Goal: Task Accomplishment & Management: Manage account settings

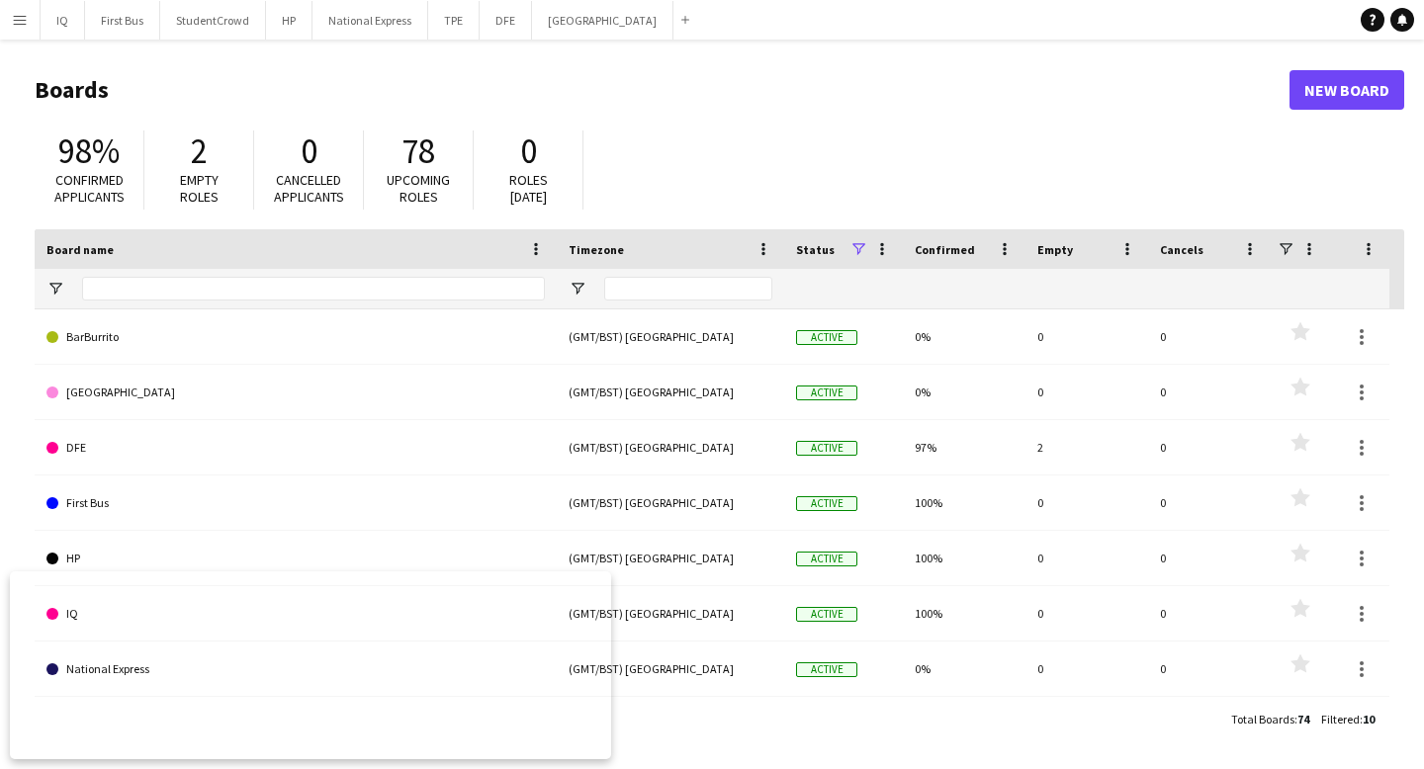
click at [22, 20] on app-icon "Menu" at bounding box center [20, 20] width 16 height 16
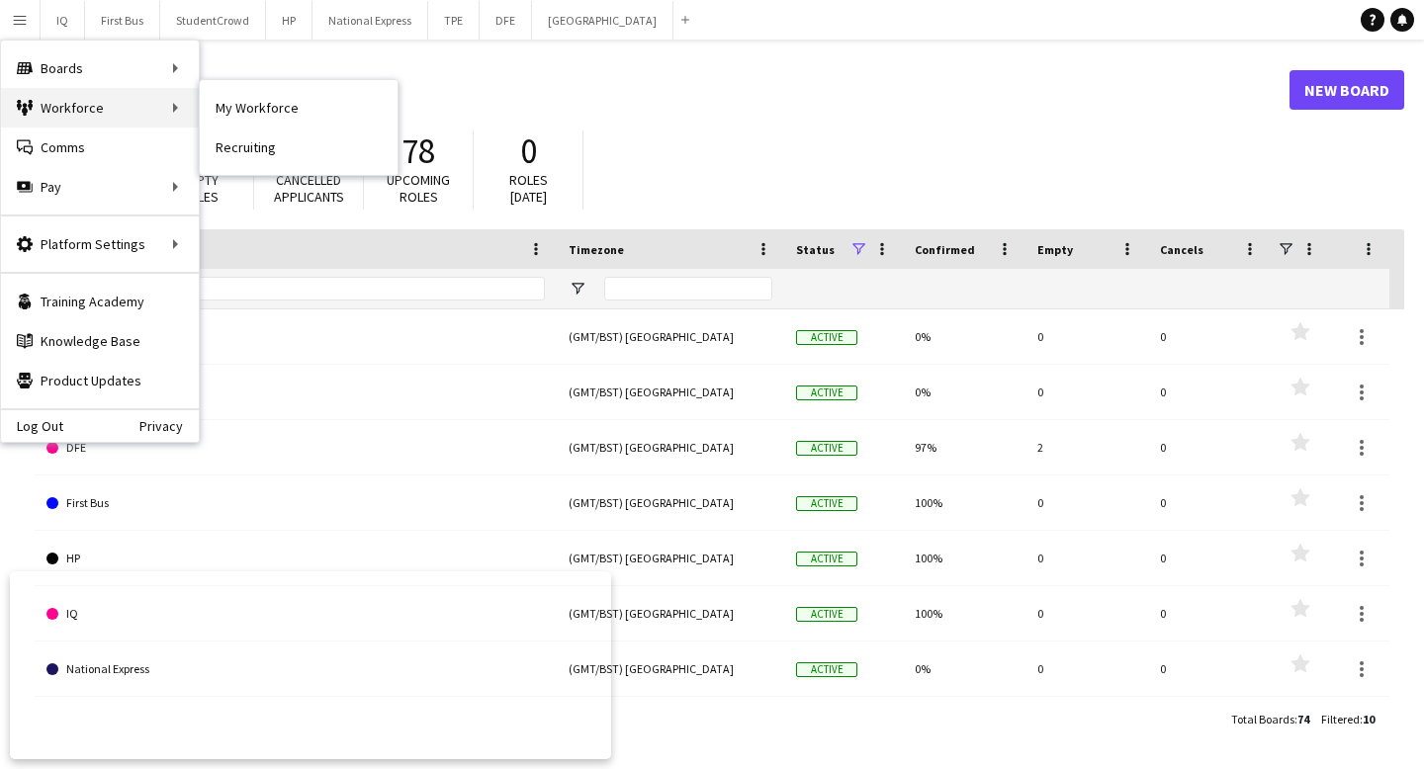
click at [121, 102] on div "Workforce Workforce" at bounding box center [100, 108] width 198 height 40
click at [246, 108] on link "My Workforce" at bounding box center [299, 108] width 198 height 40
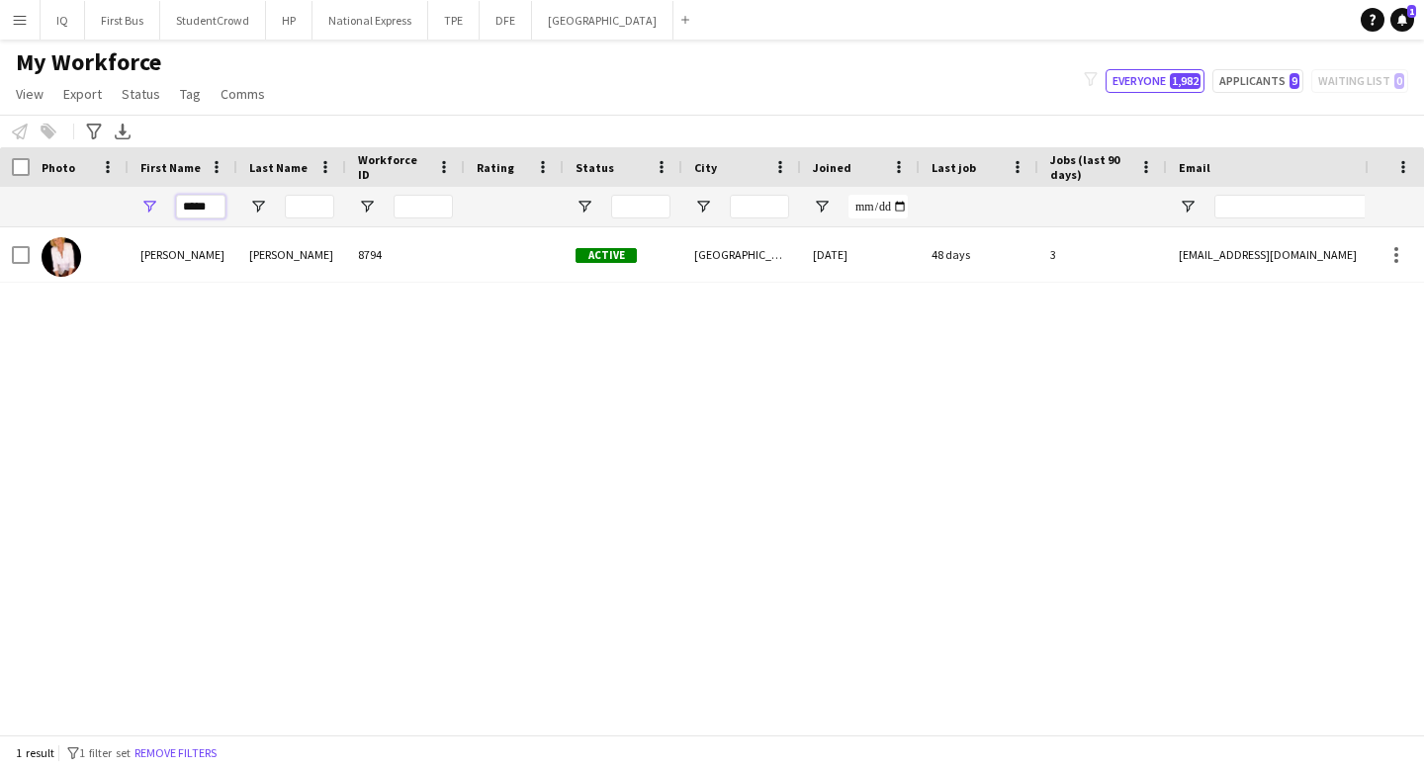
click at [203, 207] on input "*****" at bounding box center [200, 207] width 49 height 24
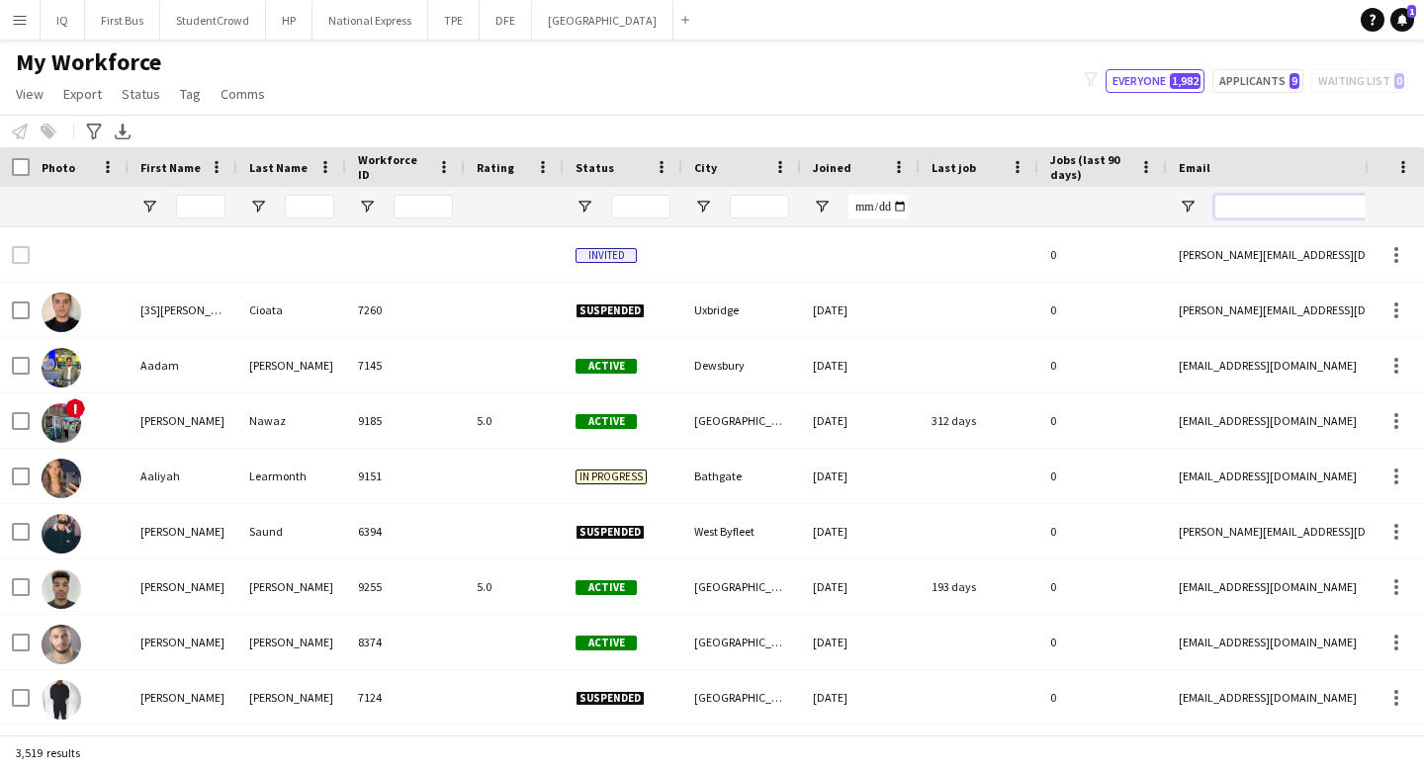
click at [1228, 210] on input "Email Filter Input" at bounding box center [1382, 207] width 336 height 24
paste input "**********"
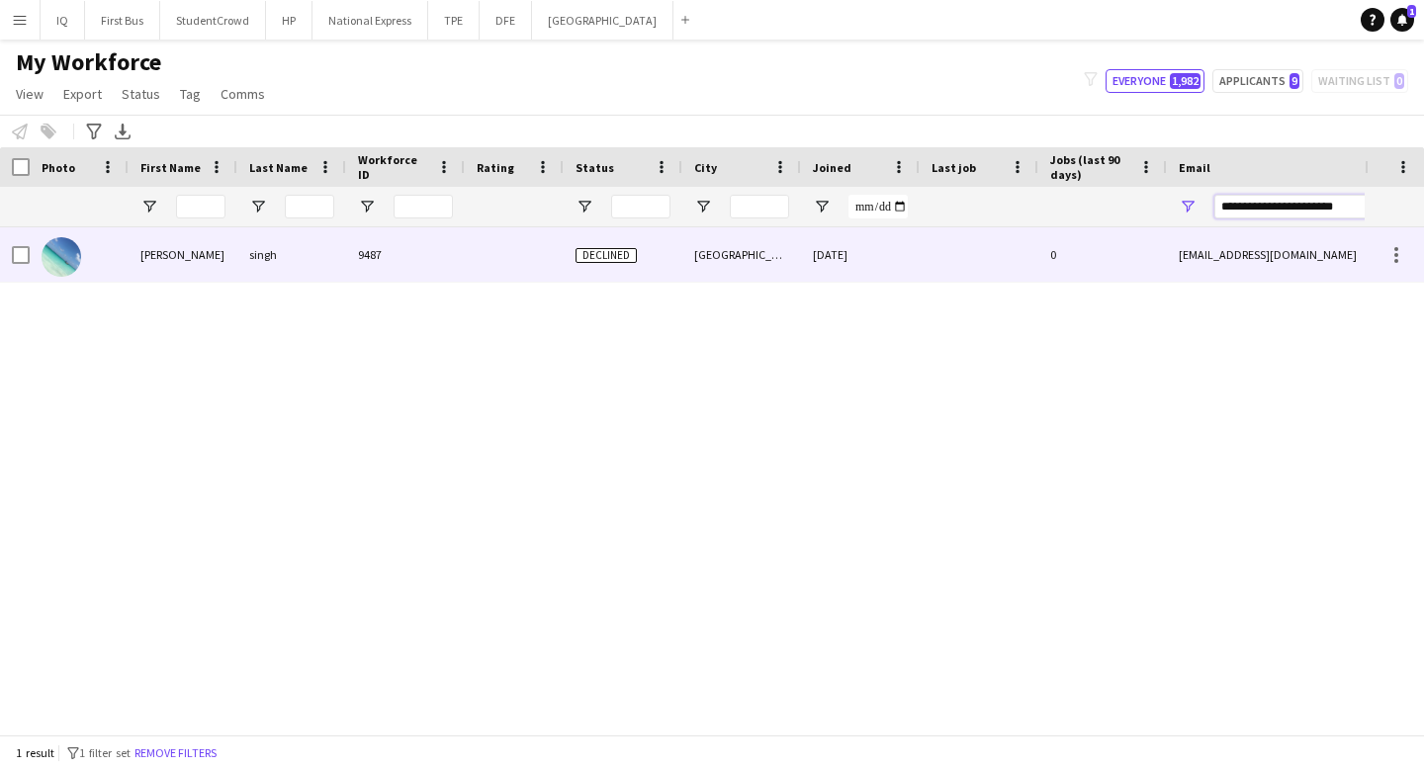
type input "**********"
click at [311, 252] on div "singh" at bounding box center [291, 254] width 109 height 54
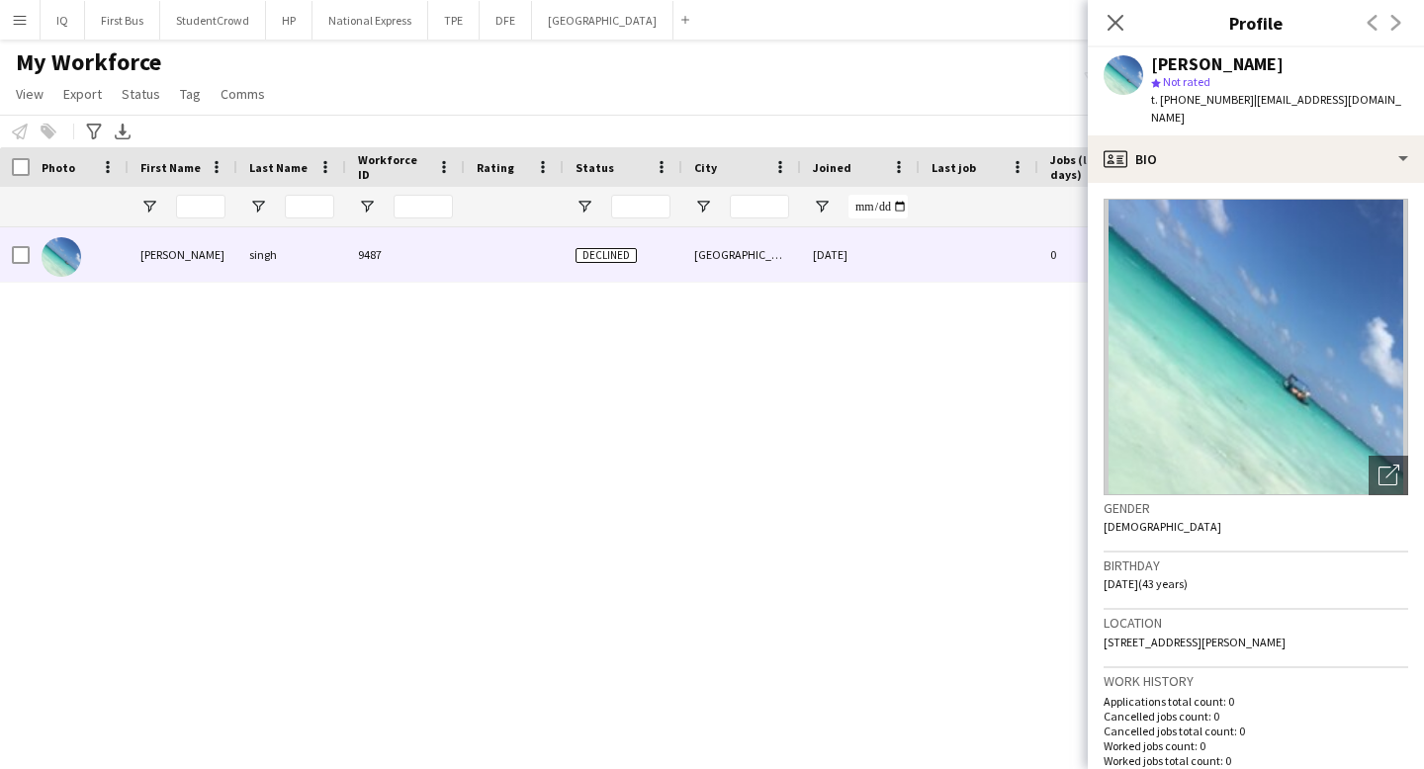
click at [807, 403] on div "[PERSON_NAME] 9487 Declined Manchester [DATE] 0 [EMAIL_ADDRESS][DOMAIN_NAME] [P…" at bounding box center [682, 480] width 1365 height 507
click at [1118, 26] on icon at bounding box center [1115, 22] width 19 height 19
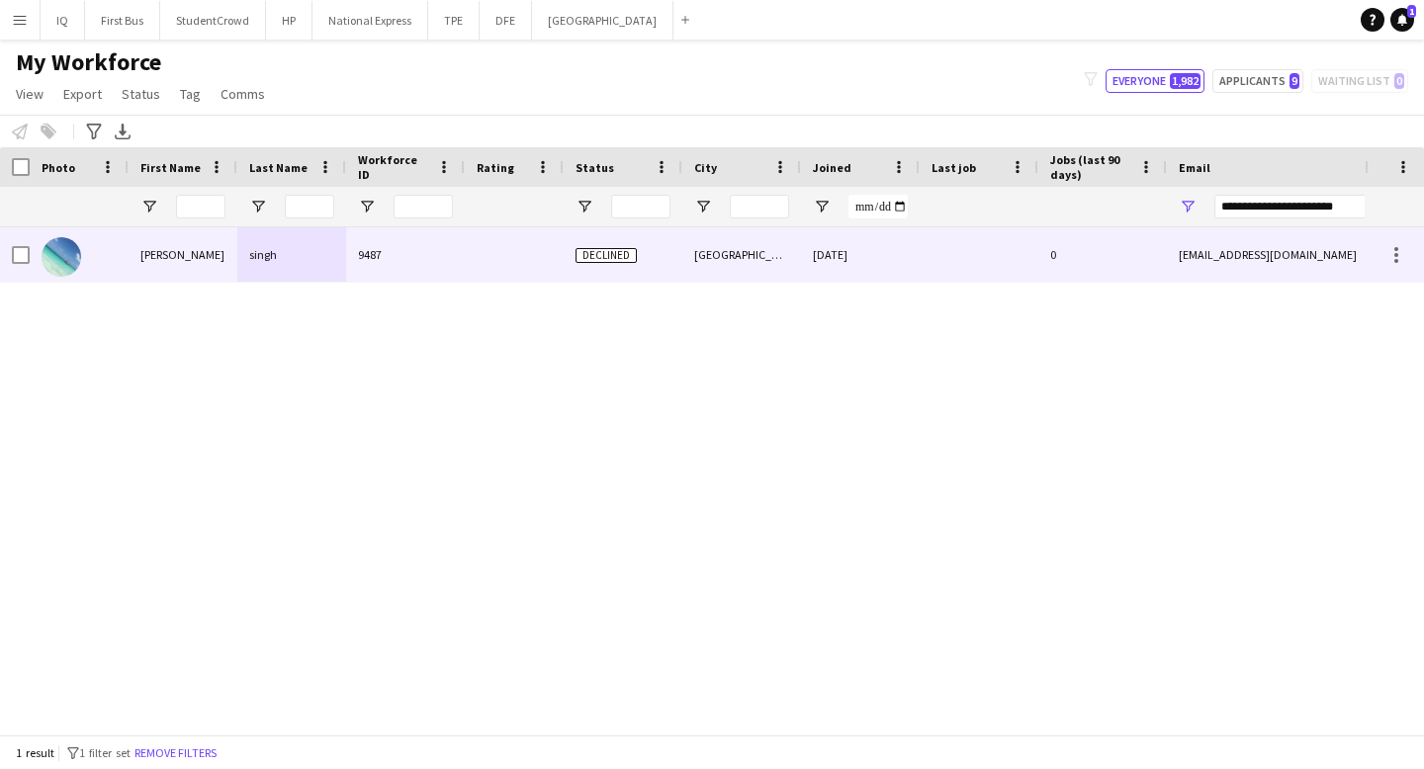
click at [986, 249] on div at bounding box center [979, 254] width 119 height 54
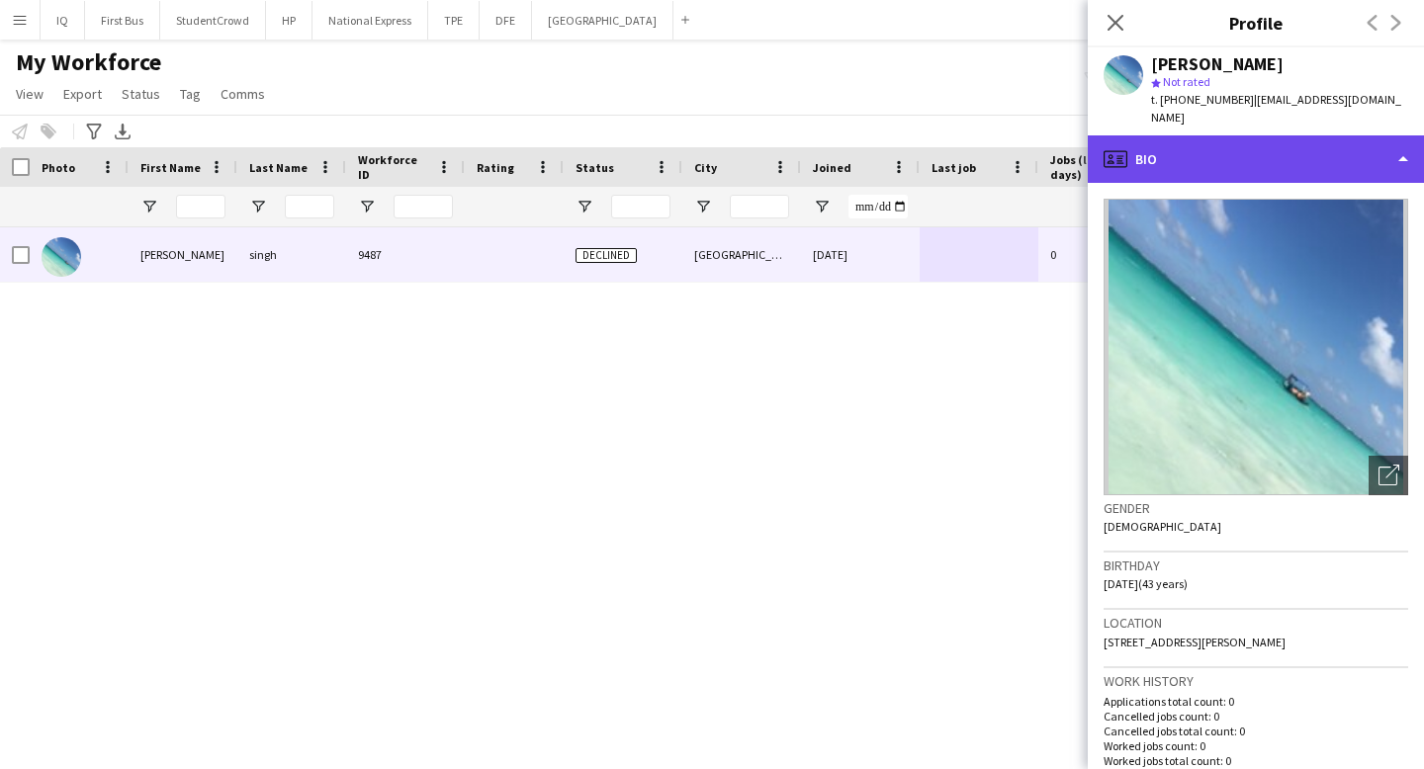
click at [1270, 135] on div "profile Bio" at bounding box center [1256, 158] width 336 height 47
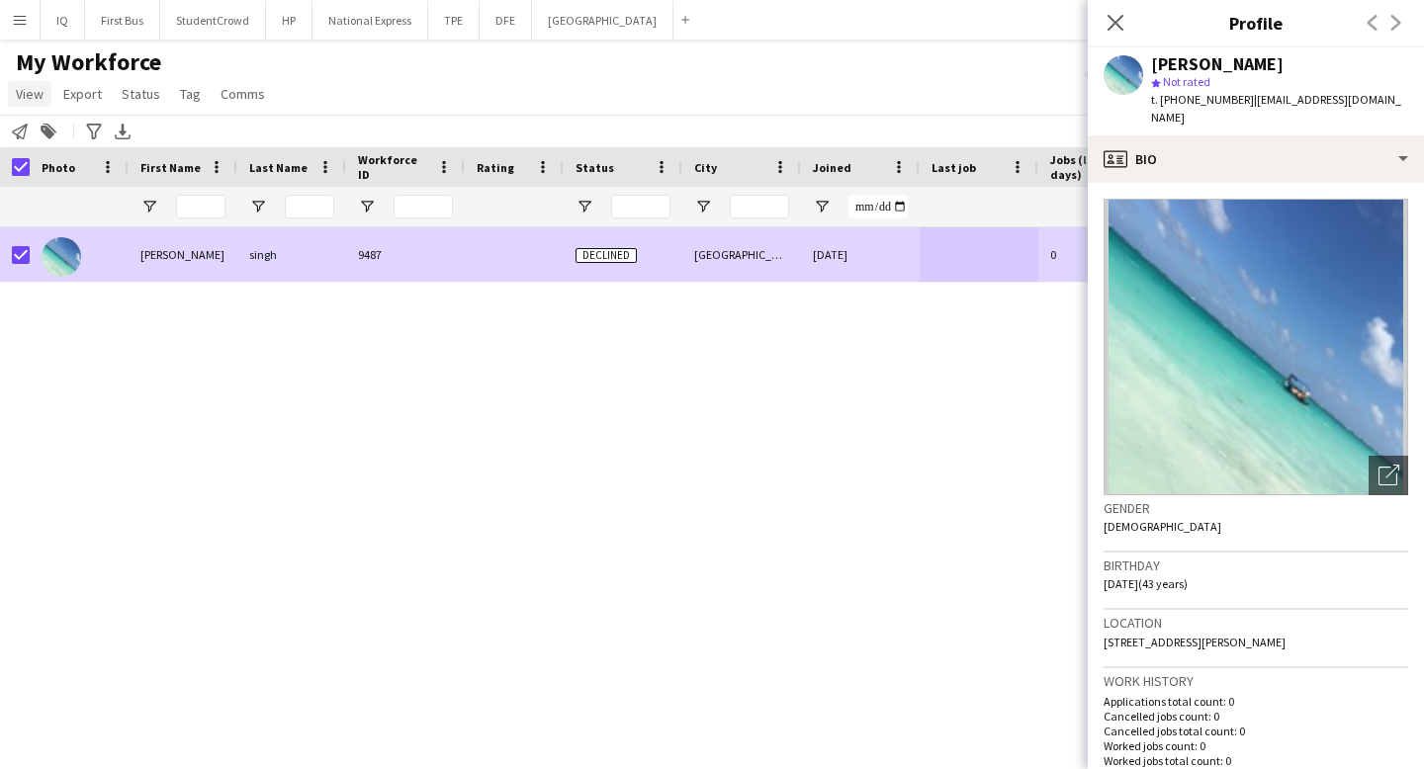
click at [33, 96] on span "View" at bounding box center [30, 94] width 28 height 18
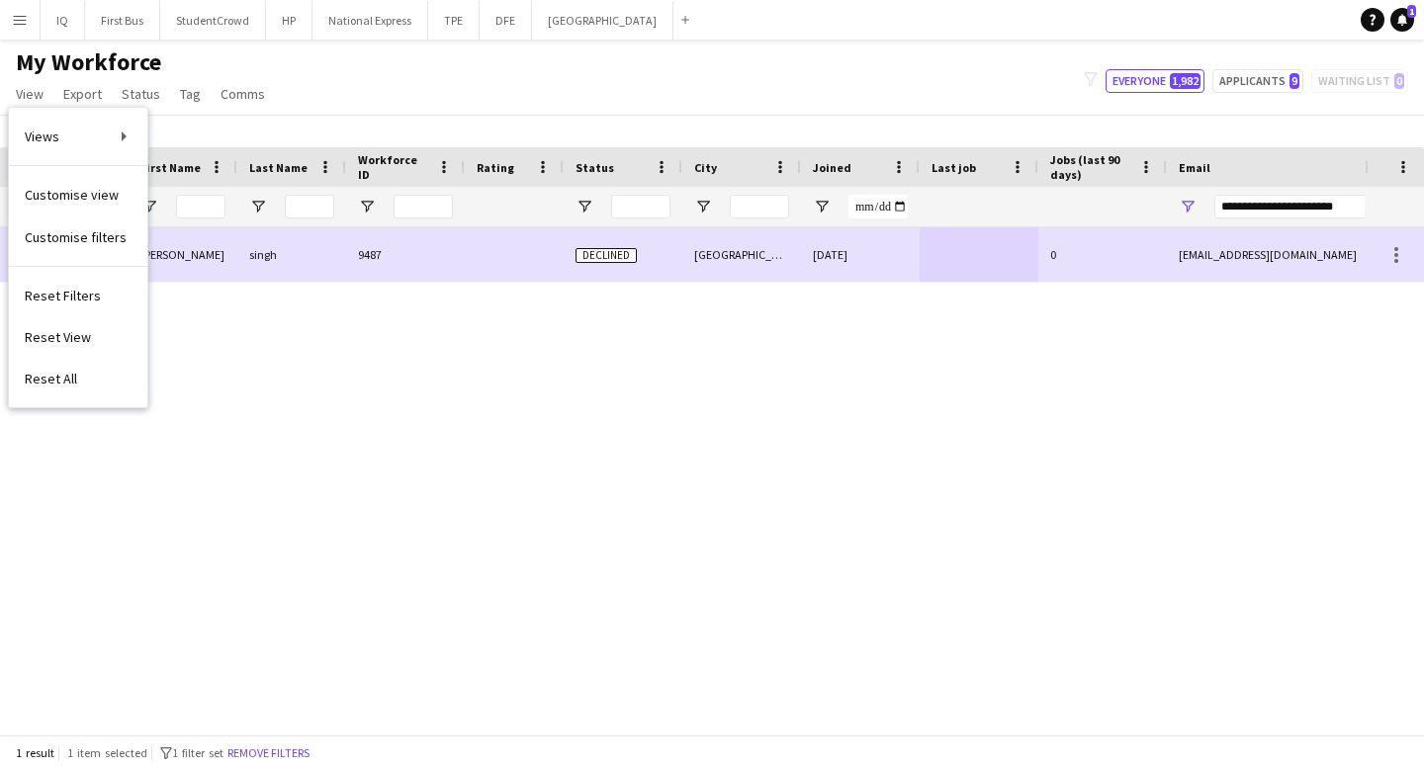
click at [317, 139] on div "Notify workforce Add to tag Search tags magnifier Add tag Advanced filters Adva…" at bounding box center [712, 131] width 1424 height 33
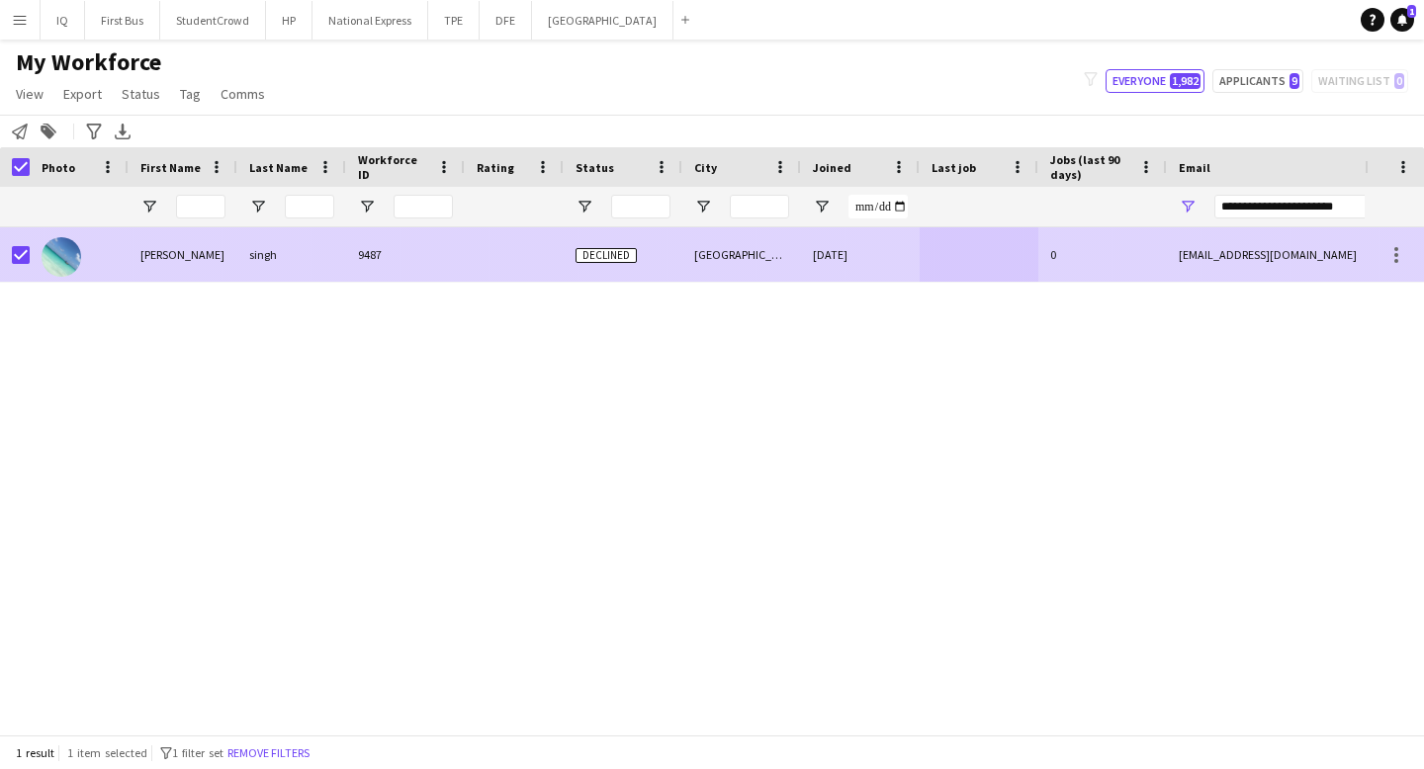
click at [191, 256] on div "[PERSON_NAME]" at bounding box center [183, 254] width 109 height 54
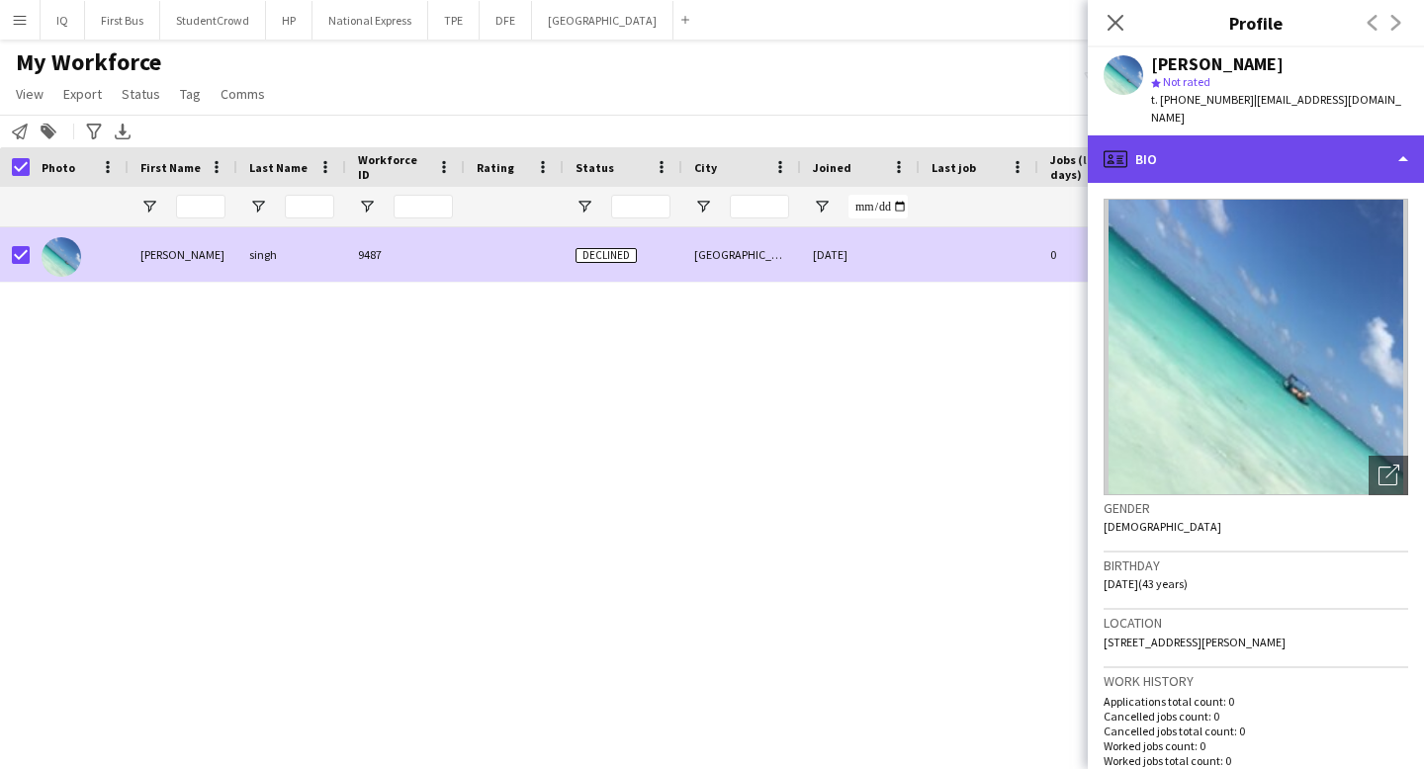
click at [1210, 135] on div "profile Bio" at bounding box center [1256, 158] width 336 height 47
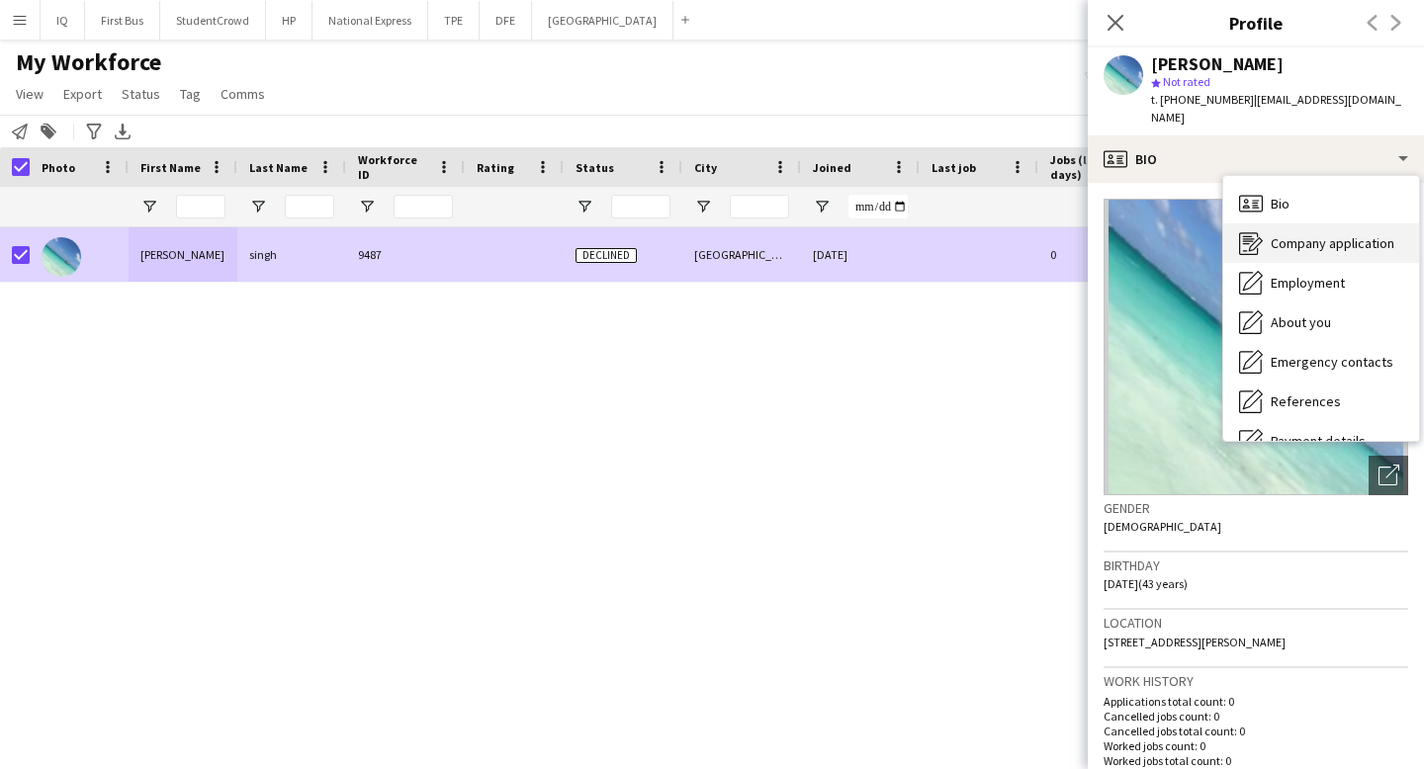
click at [1310, 234] on span "Company application" at bounding box center [1333, 243] width 124 height 18
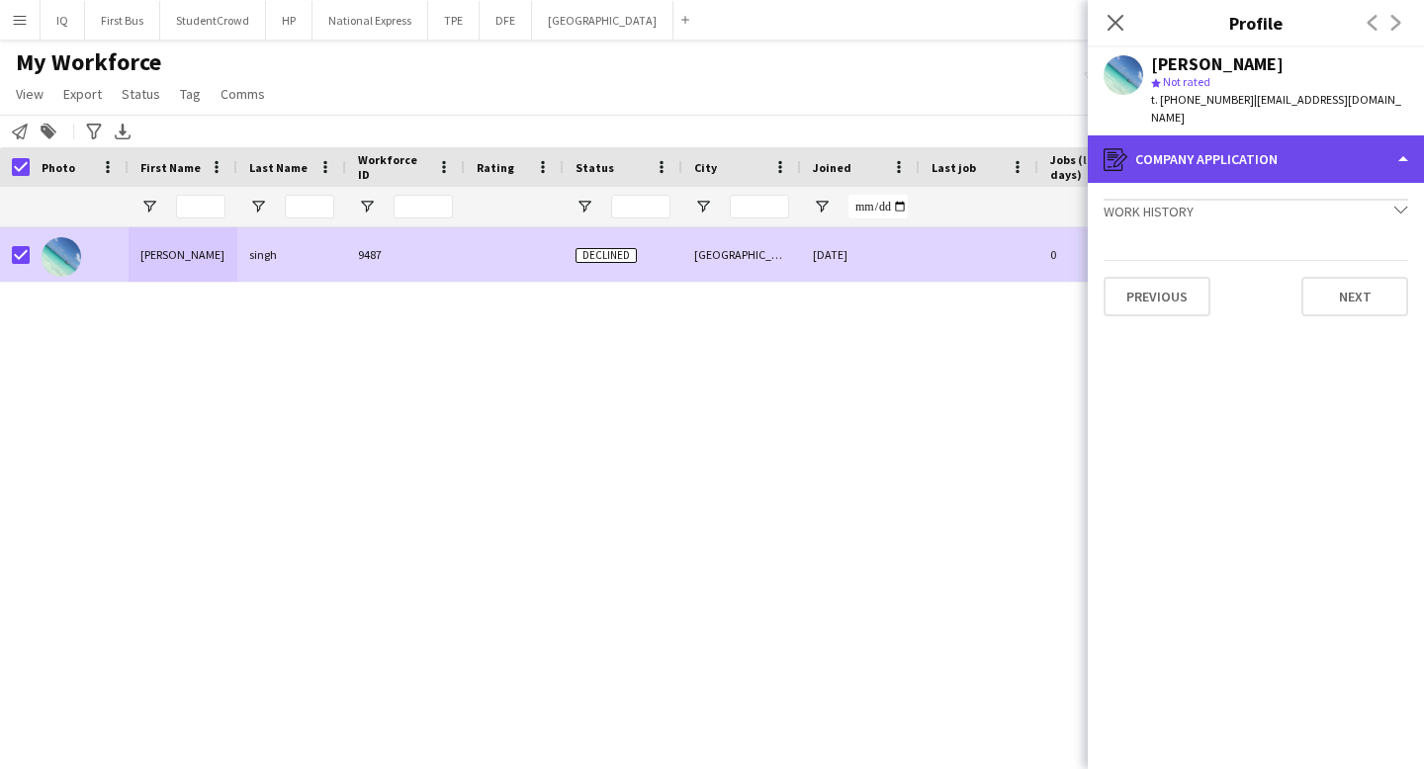
click at [1263, 137] on div "register Company application" at bounding box center [1256, 158] width 336 height 47
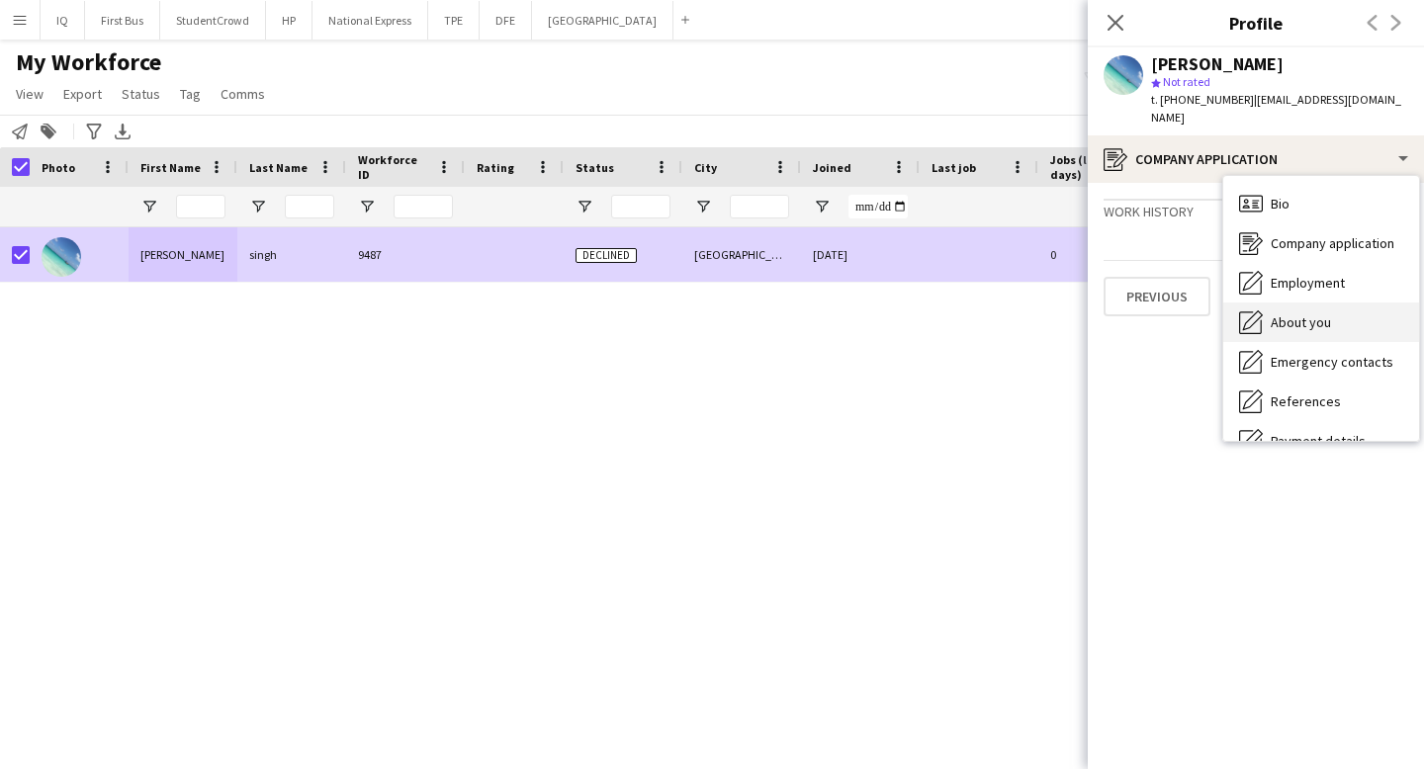
click at [1307, 313] on span "About you" at bounding box center [1301, 322] width 60 height 18
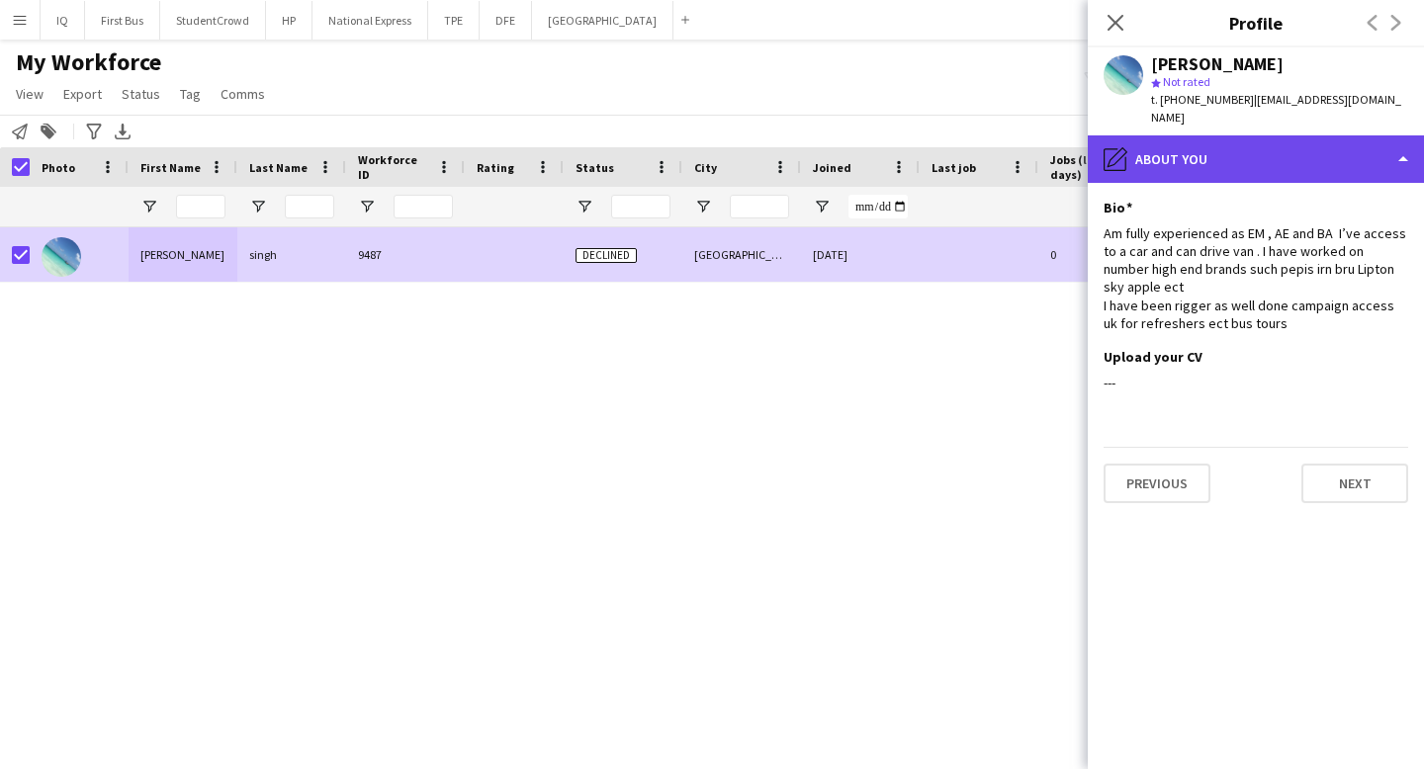
click at [1250, 138] on div "pencil4 About you" at bounding box center [1256, 158] width 336 height 47
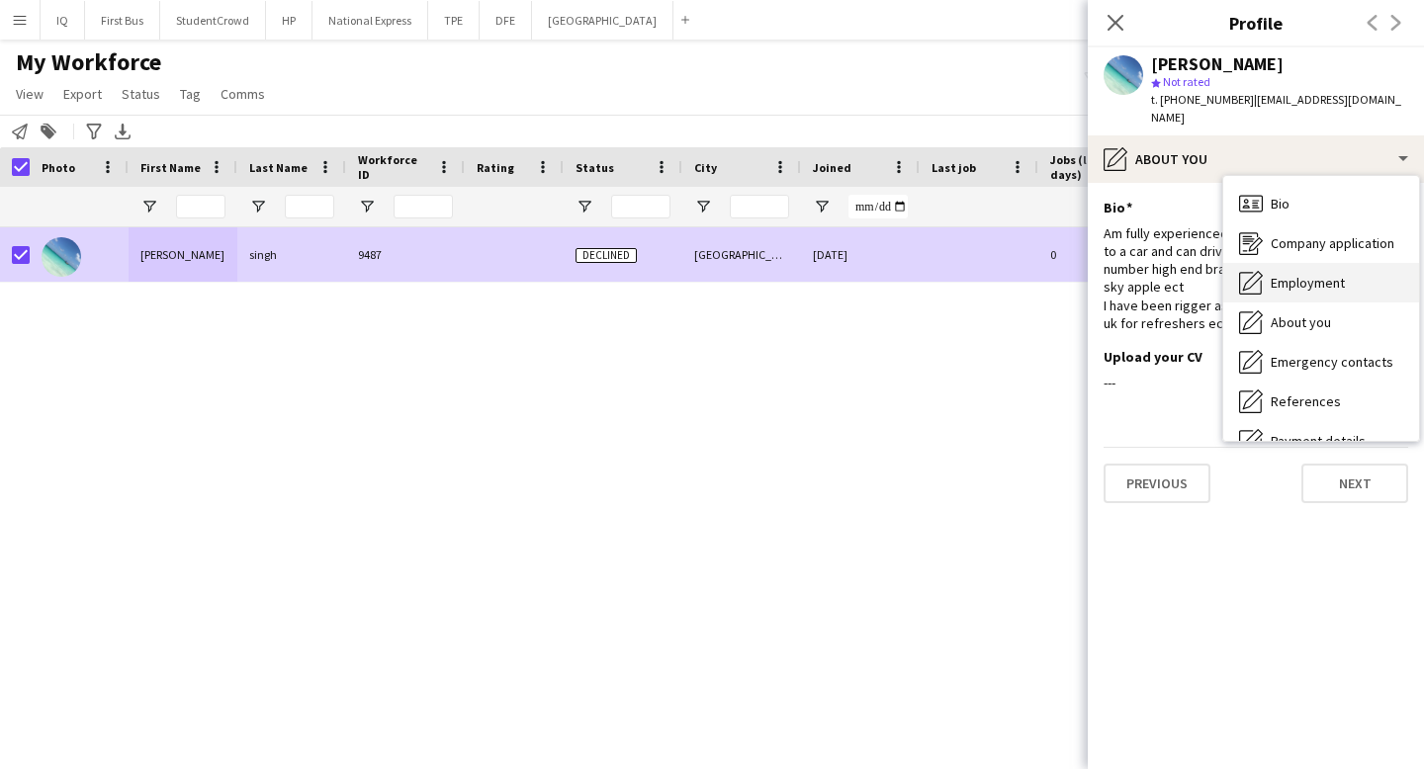
click at [1343, 274] on span "Employment" at bounding box center [1308, 283] width 74 height 18
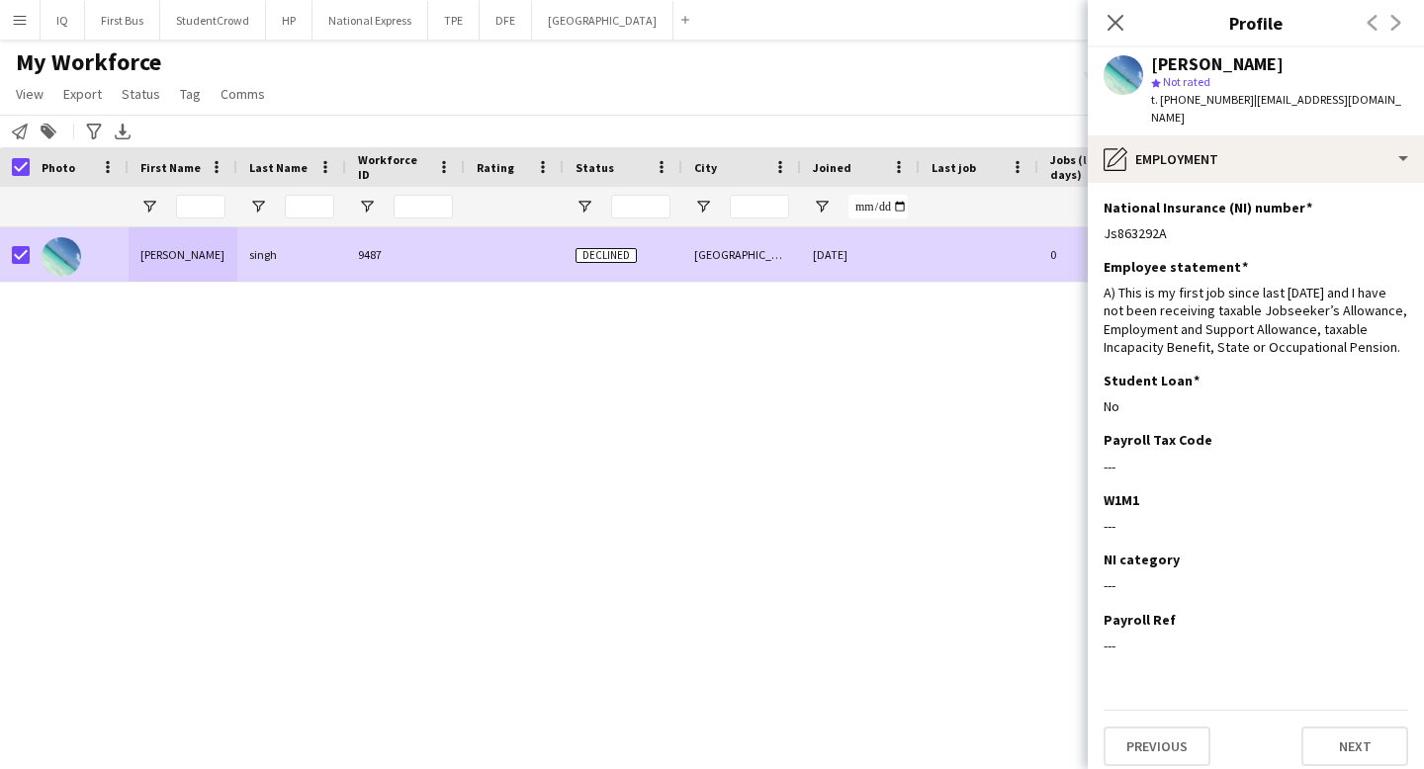
click at [547, 399] on div "[PERSON_NAME] 9487 Declined Manchester [DATE] 0 [EMAIL_ADDRESS][DOMAIN_NAME] [P…" at bounding box center [682, 480] width 1365 height 507
click at [1121, 27] on icon "Close pop-in" at bounding box center [1115, 22] width 19 height 19
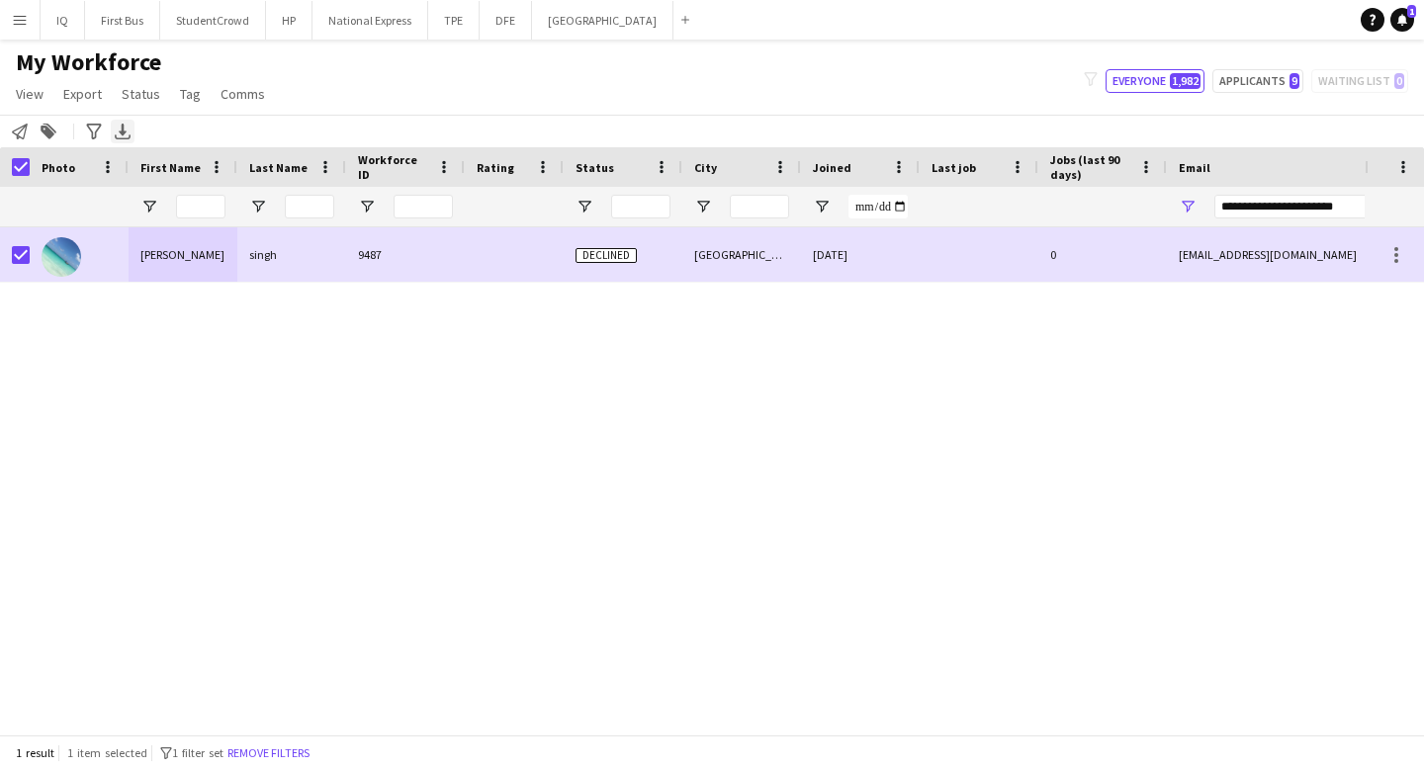
click at [130, 135] on icon at bounding box center [123, 136] width 16 height 5
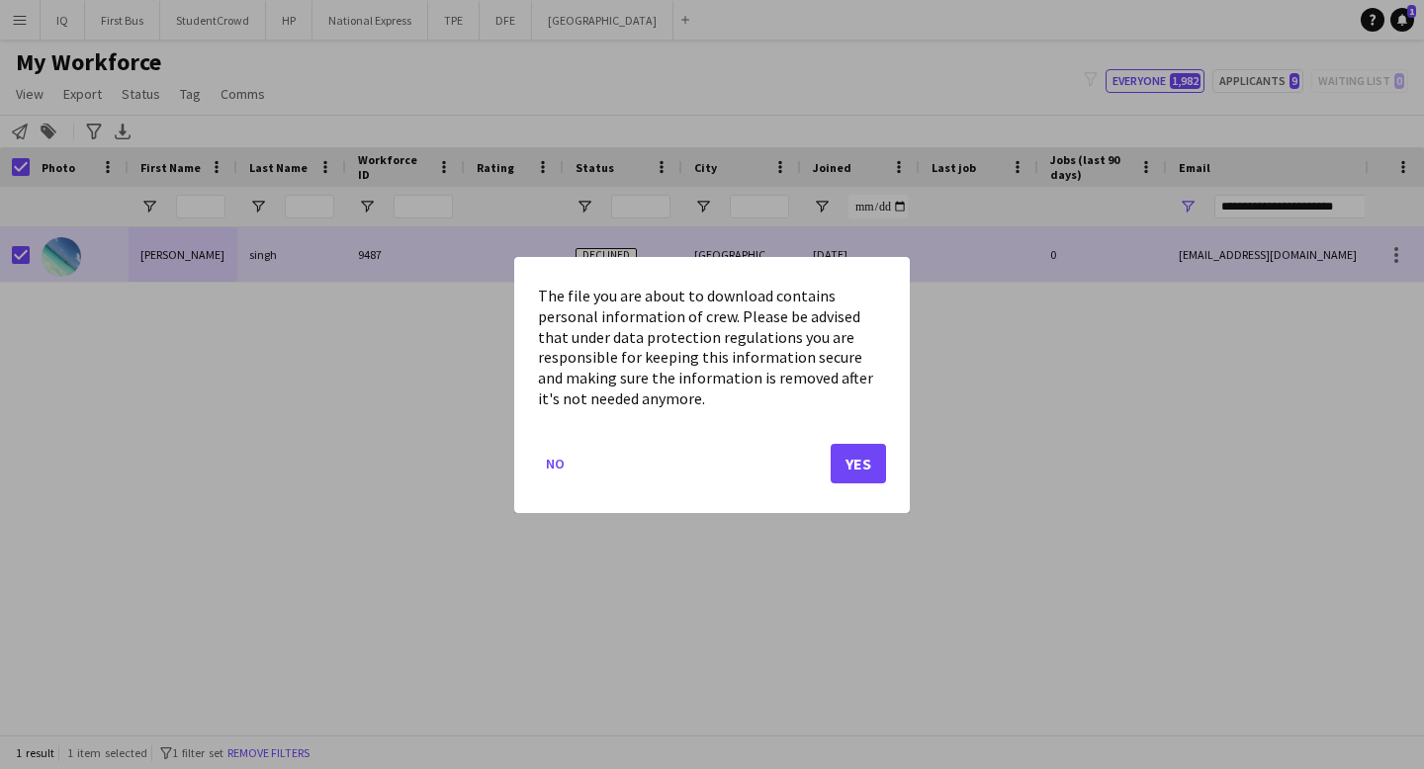
click at [636, 73] on div at bounding box center [712, 384] width 1424 height 769
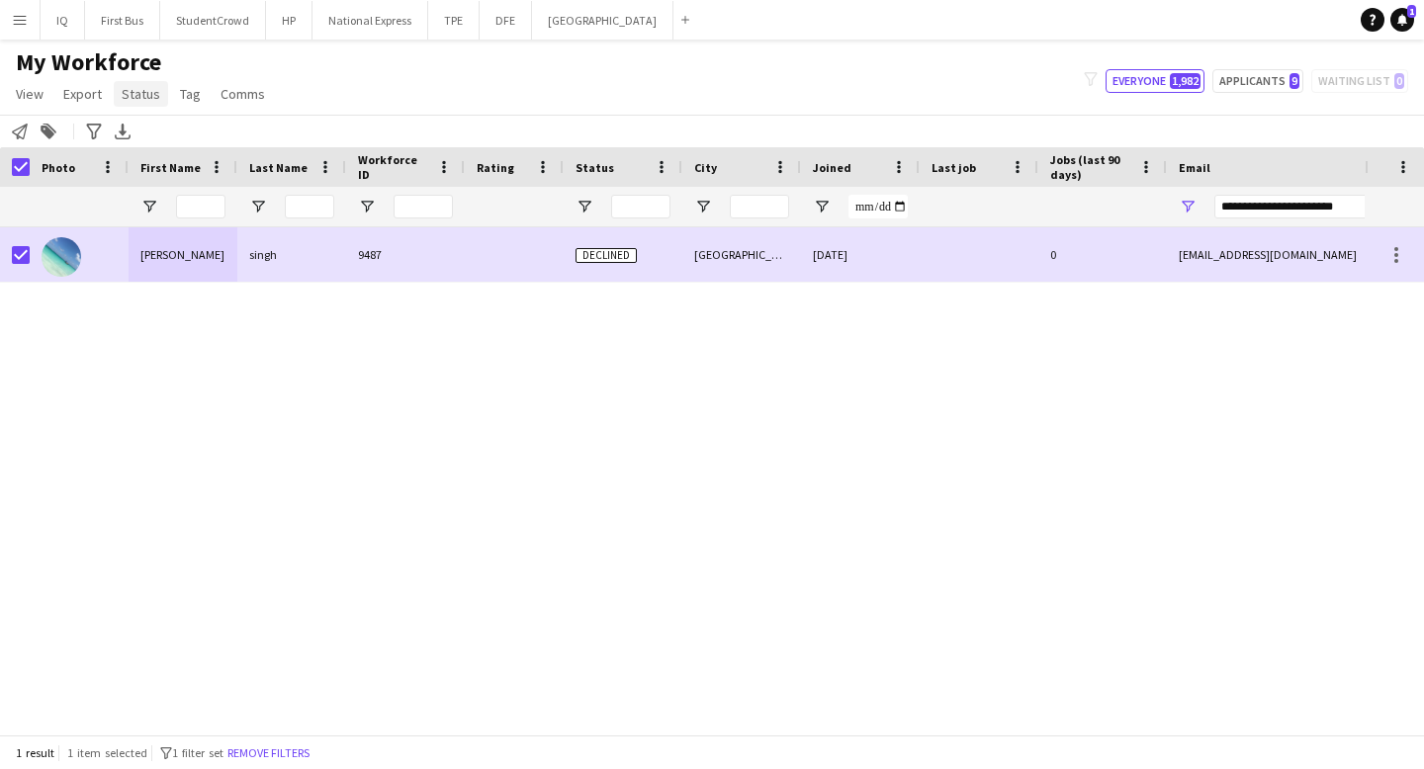
click at [131, 92] on span "Status" at bounding box center [141, 94] width 39 height 18
click at [161, 140] on link "Edit" at bounding box center [183, 137] width 138 height 42
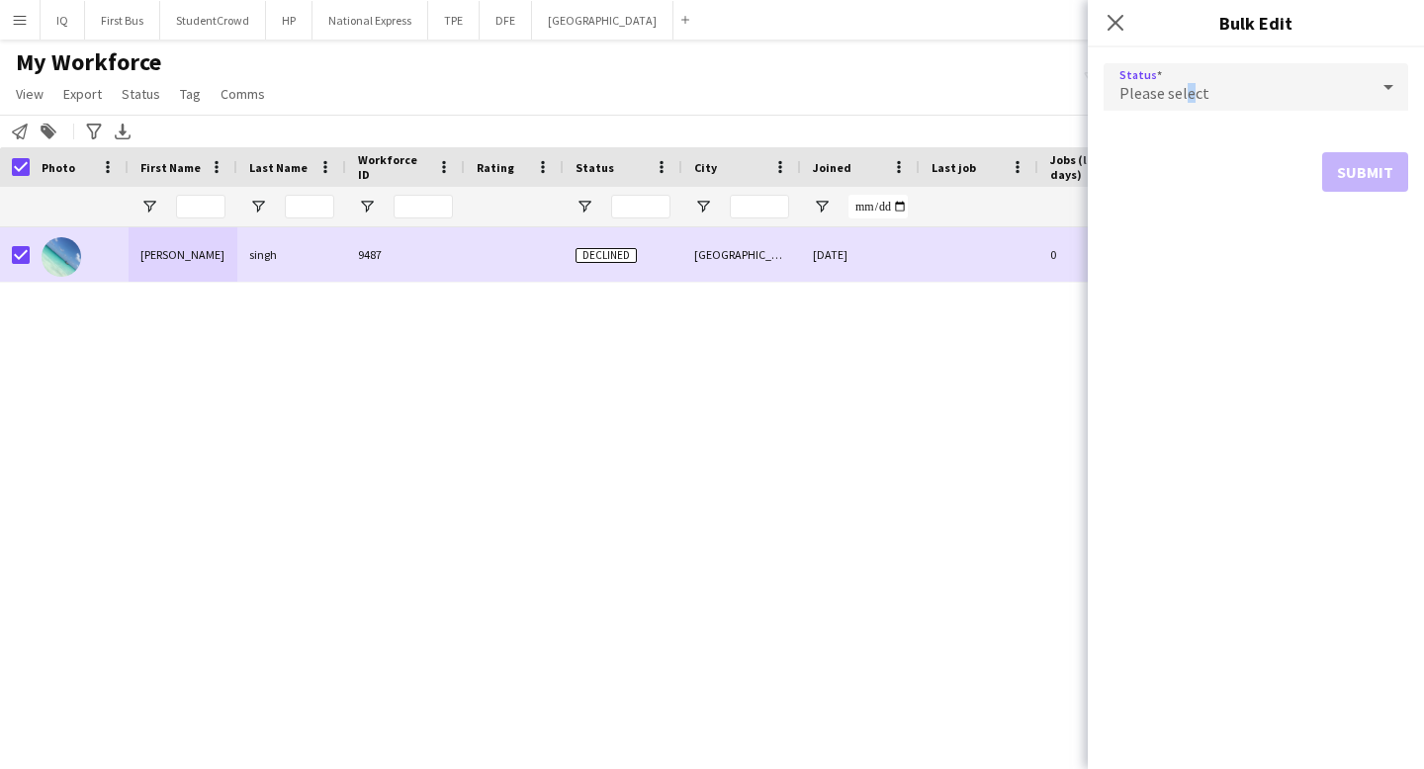
click at [1188, 94] on span "Please select" at bounding box center [1164, 93] width 90 height 20
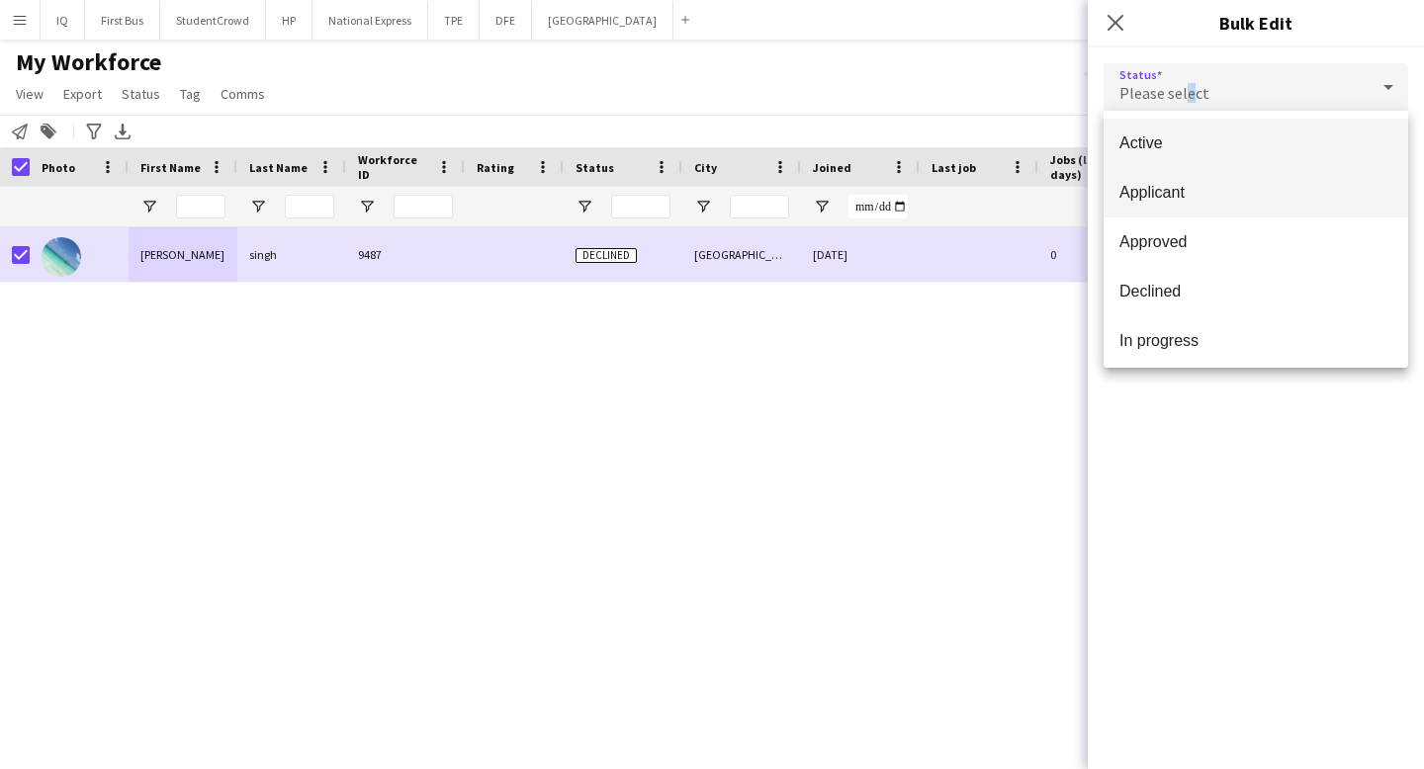
click at [1198, 194] on span "Applicant" at bounding box center [1255, 192] width 273 height 19
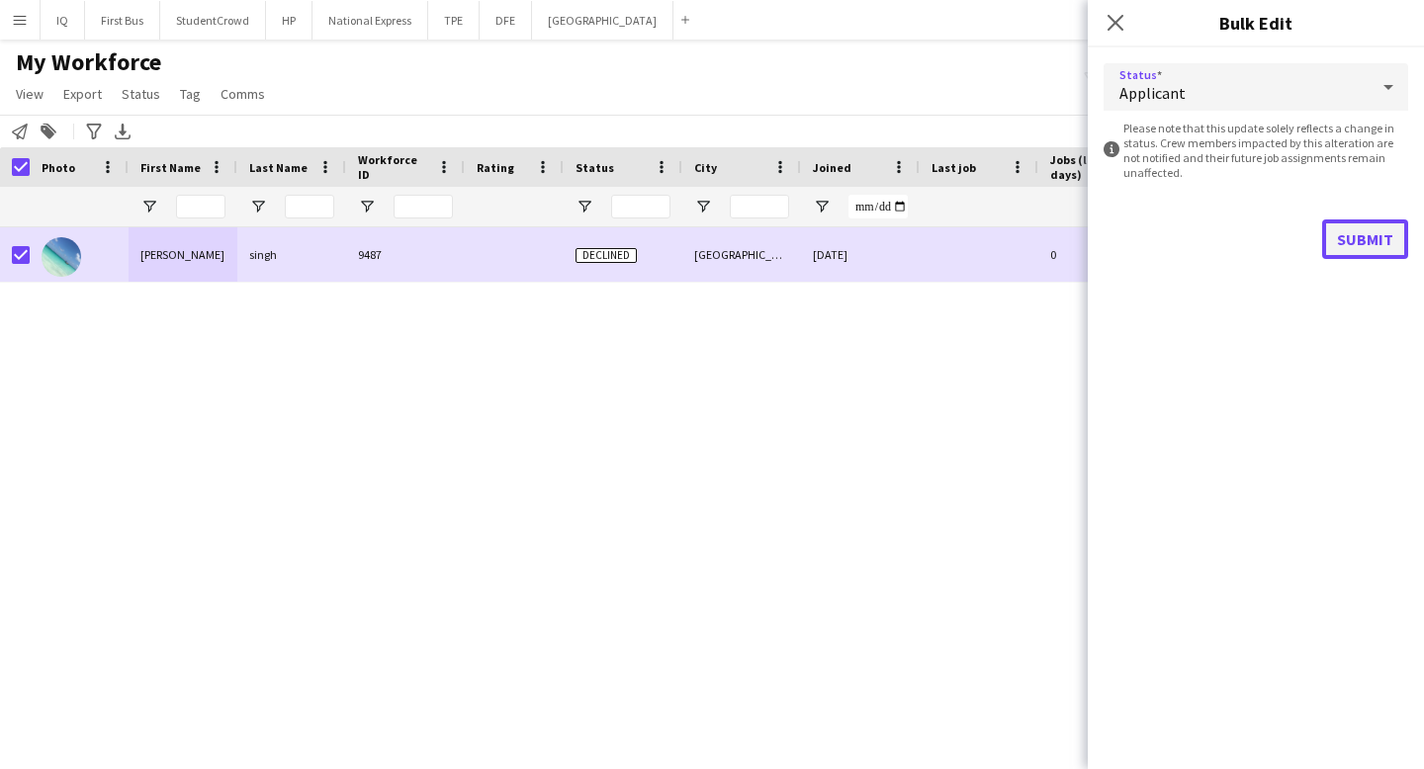
click at [1360, 238] on button "Submit" at bounding box center [1365, 240] width 86 height 40
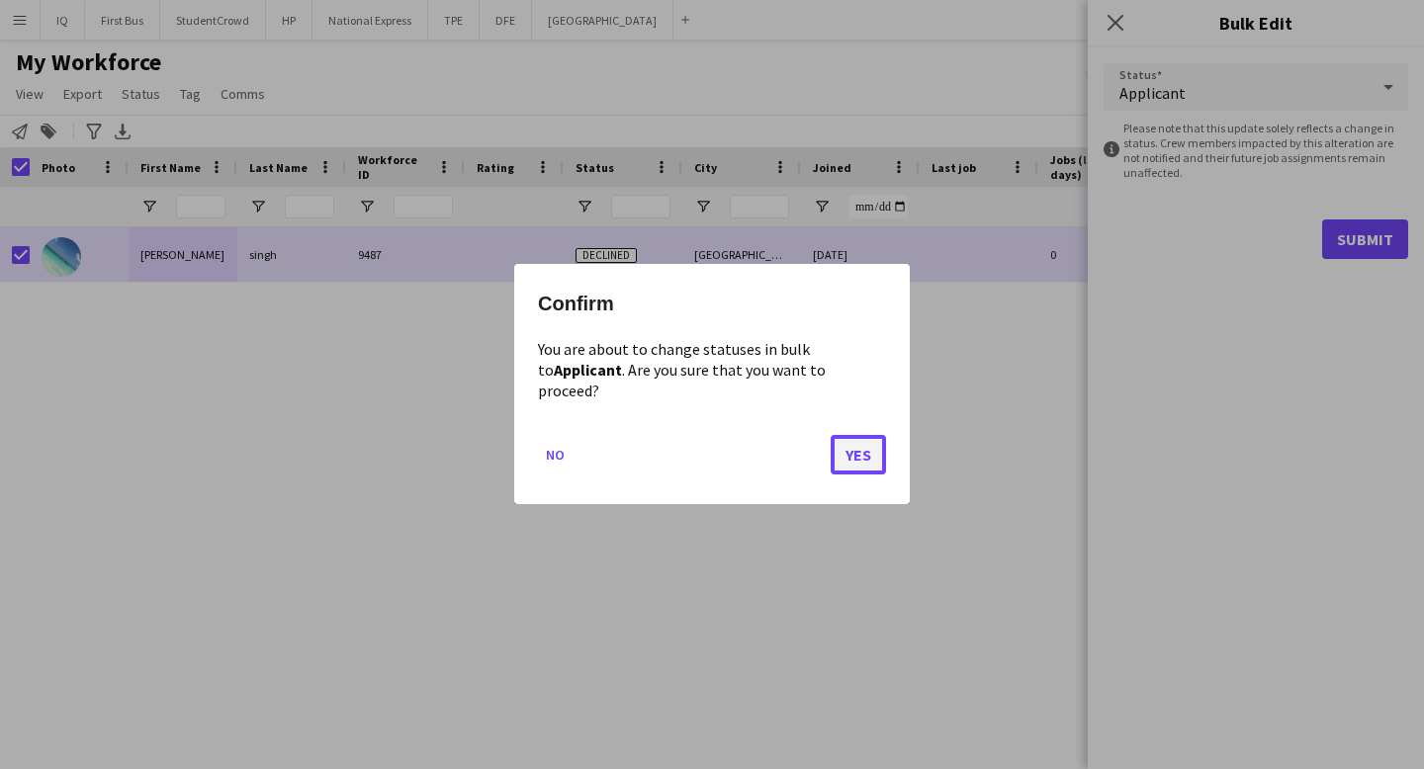
click at [848, 436] on button "Yes" at bounding box center [858, 456] width 55 height 40
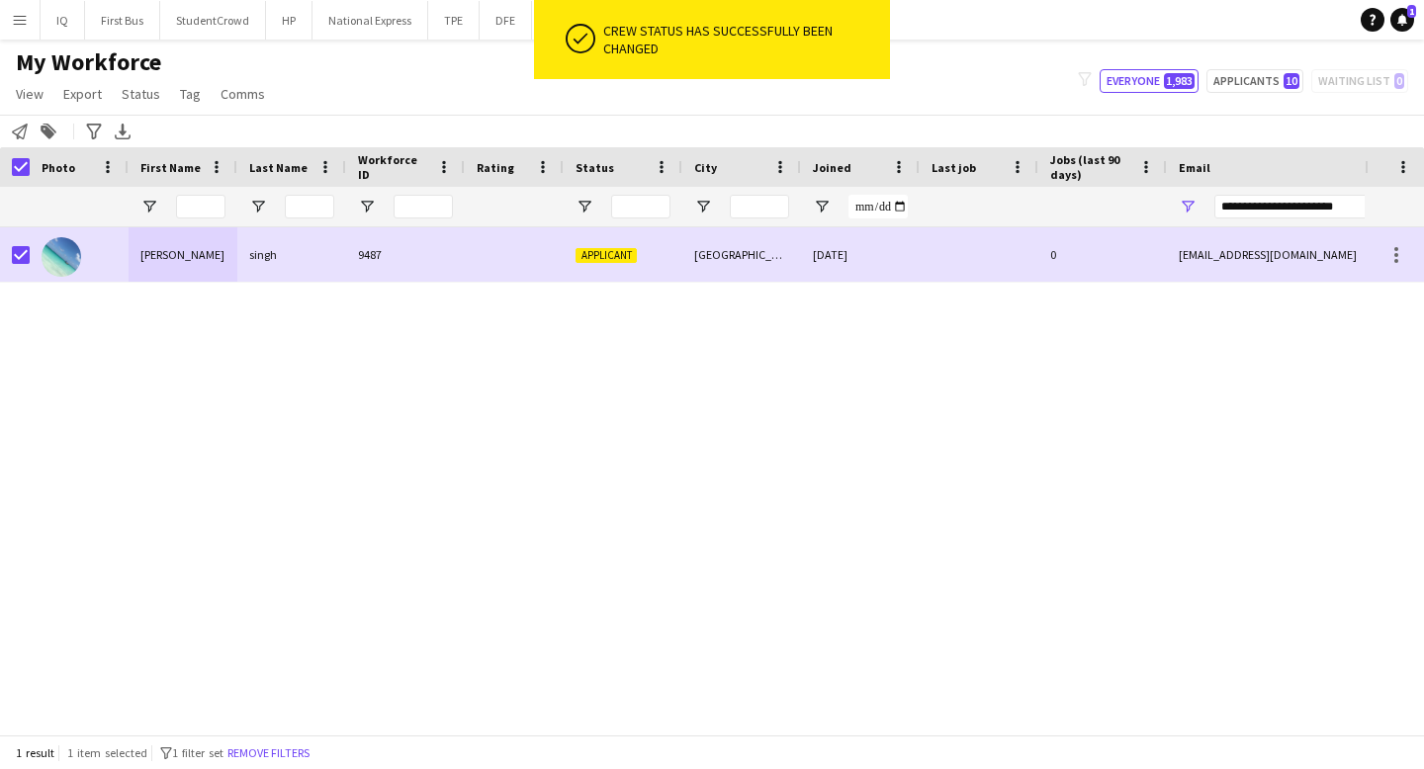
click at [657, 393] on div "[PERSON_NAME] 9487 Applicant Manchester [DATE] 0 [EMAIL_ADDRESS][DOMAIN_NAME] […" at bounding box center [682, 480] width 1365 height 507
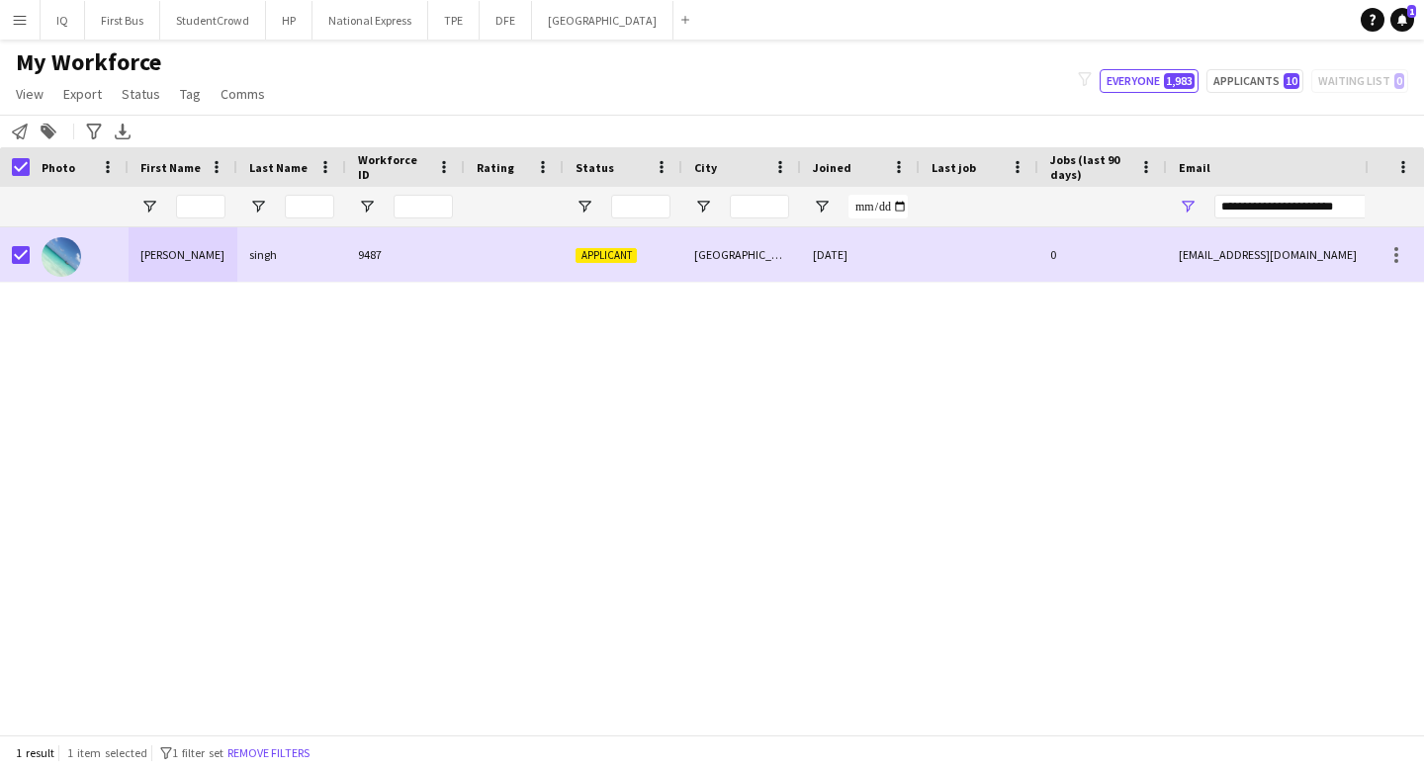
click at [631, 105] on div "My Workforce View Views Default view New view Update view Delete view Edit name…" at bounding box center [712, 80] width 1424 height 67
click at [938, 298] on div "[PERSON_NAME] 9487 Applicant Manchester [DATE] 0 [EMAIL_ADDRESS][DOMAIN_NAME] […" at bounding box center [682, 480] width 1365 height 507
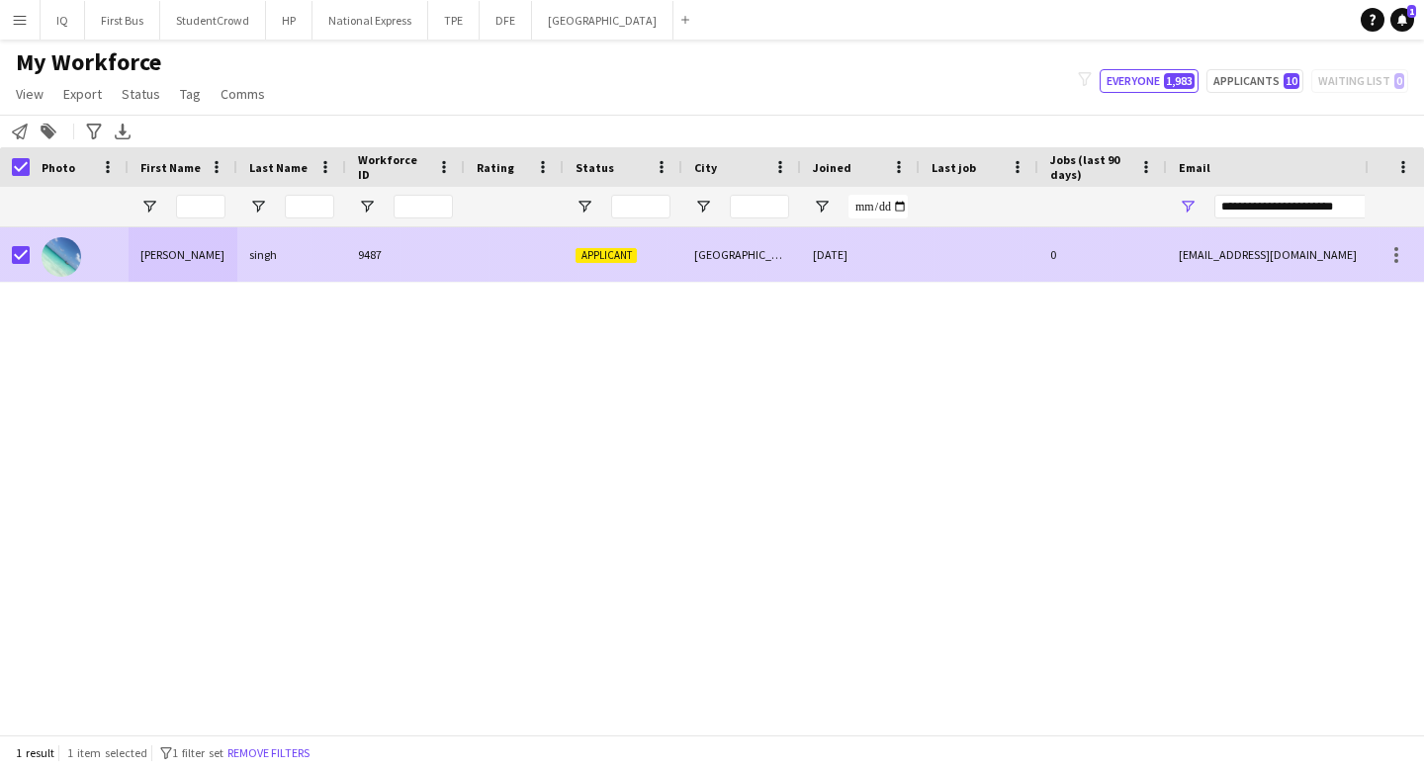
click at [600, 253] on span "Applicant" at bounding box center [606, 255] width 61 height 15
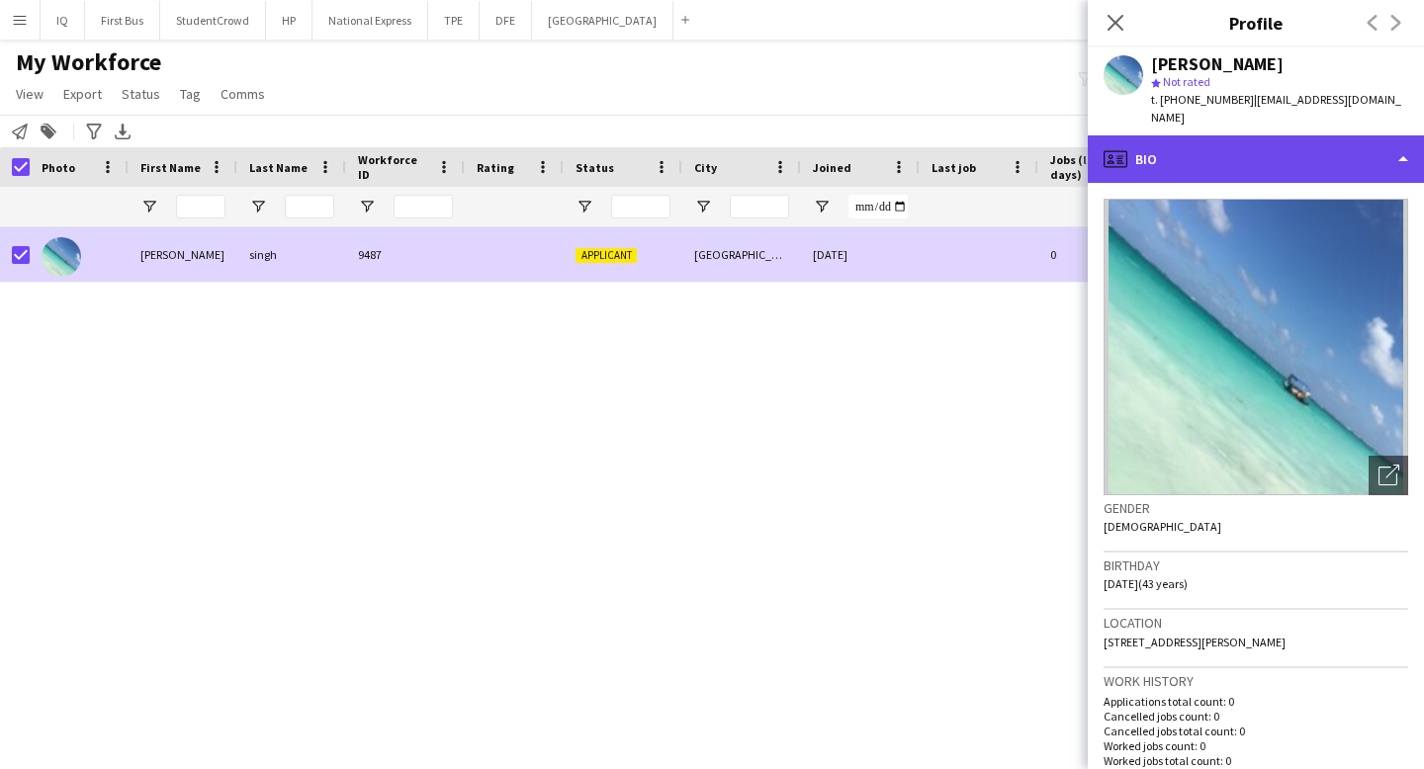
click at [1249, 152] on div "profile Bio" at bounding box center [1256, 158] width 336 height 47
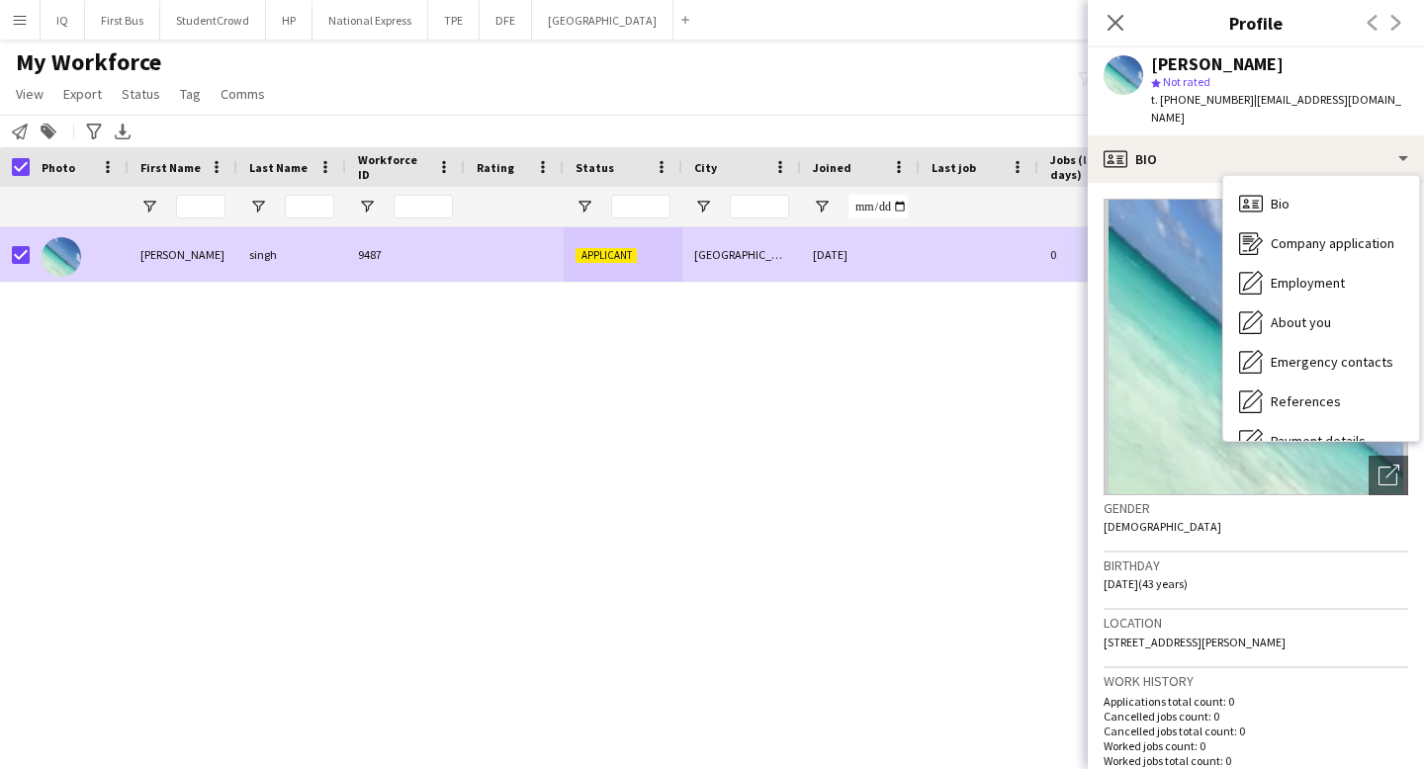
click at [896, 97] on div "My Workforce View Views Default view New view Update view Delete view Edit name…" at bounding box center [712, 80] width 1424 height 67
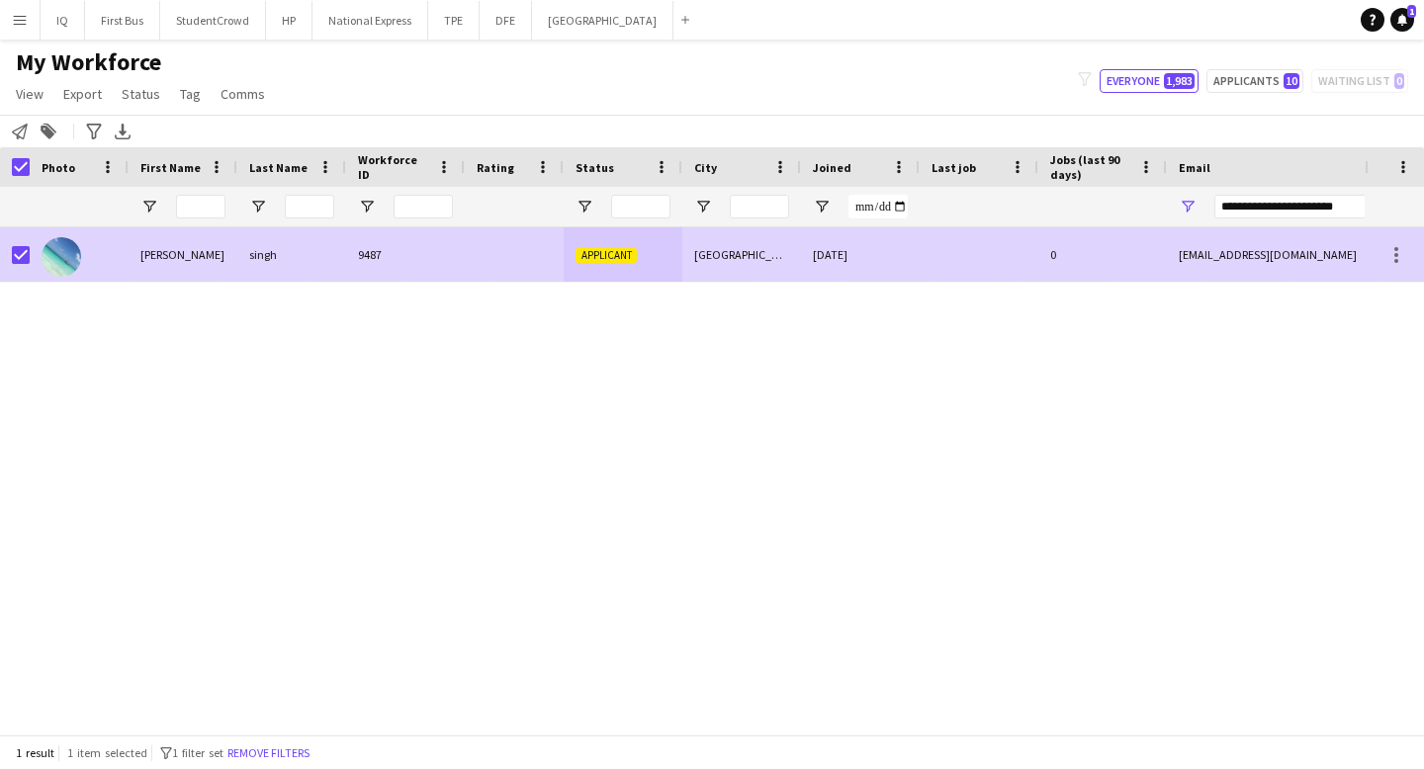
click at [122, 278] on div at bounding box center [79, 254] width 99 height 54
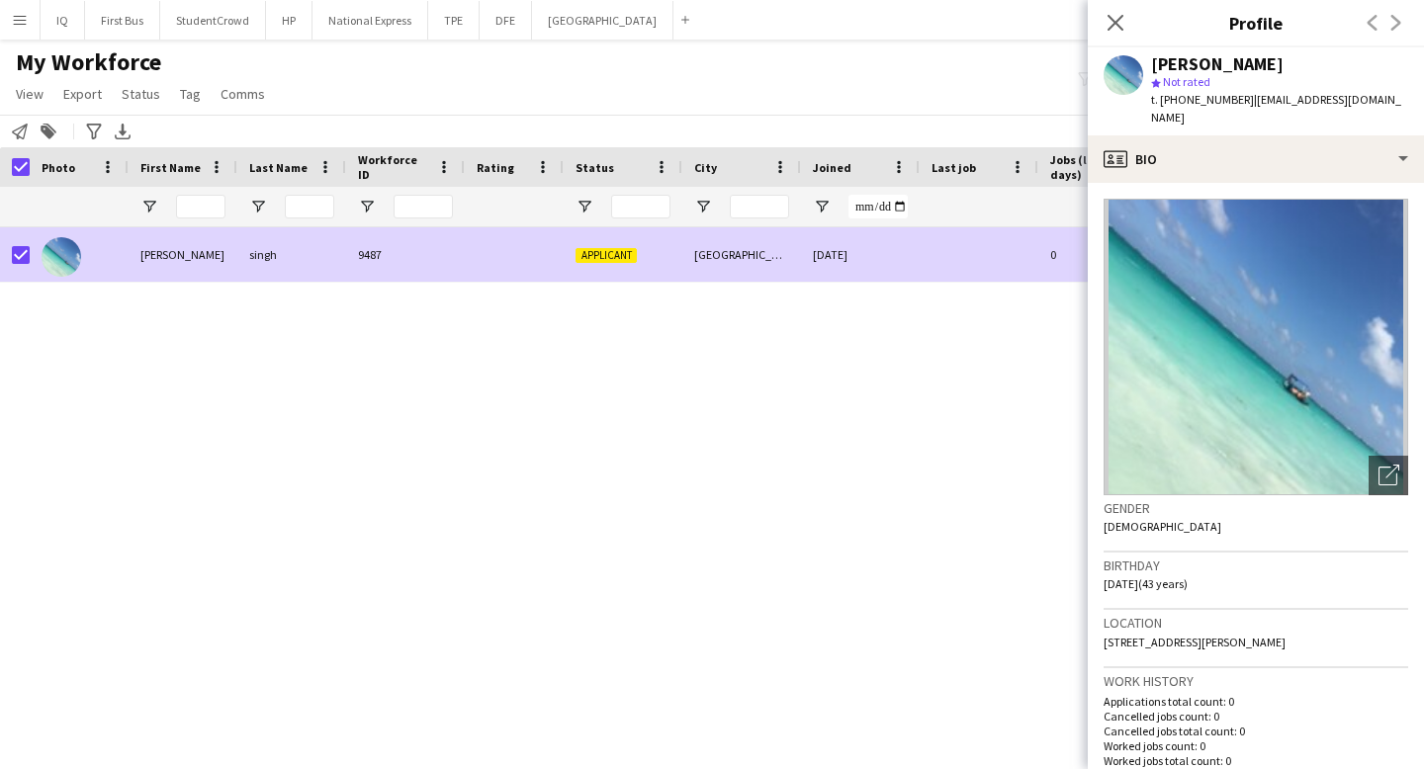
click at [613, 374] on div "[PERSON_NAME] 9487 Applicant Manchester [DATE] 0 [EMAIL_ADDRESS][DOMAIN_NAME] […" at bounding box center [682, 480] width 1365 height 507
click at [703, 365] on div "[PERSON_NAME] 9487 Applicant Manchester [DATE] 0 [EMAIL_ADDRESS][DOMAIN_NAME] […" at bounding box center [682, 480] width 1365 height 507
drag, startPoint x: 1284, startPoint y: 65, endPoint x: 1140, endPoint y: 68, distance: 143.4
click at [1140, 68] on div "[PERSON_NAME] star Not rated t. [PHONE_NUMBER] | [EMAIL_ADDRESS][DOMAIN_NAME]" at bounding box center [1256, 91] width 336 height 88
copy div "[PERSON_NAME]"
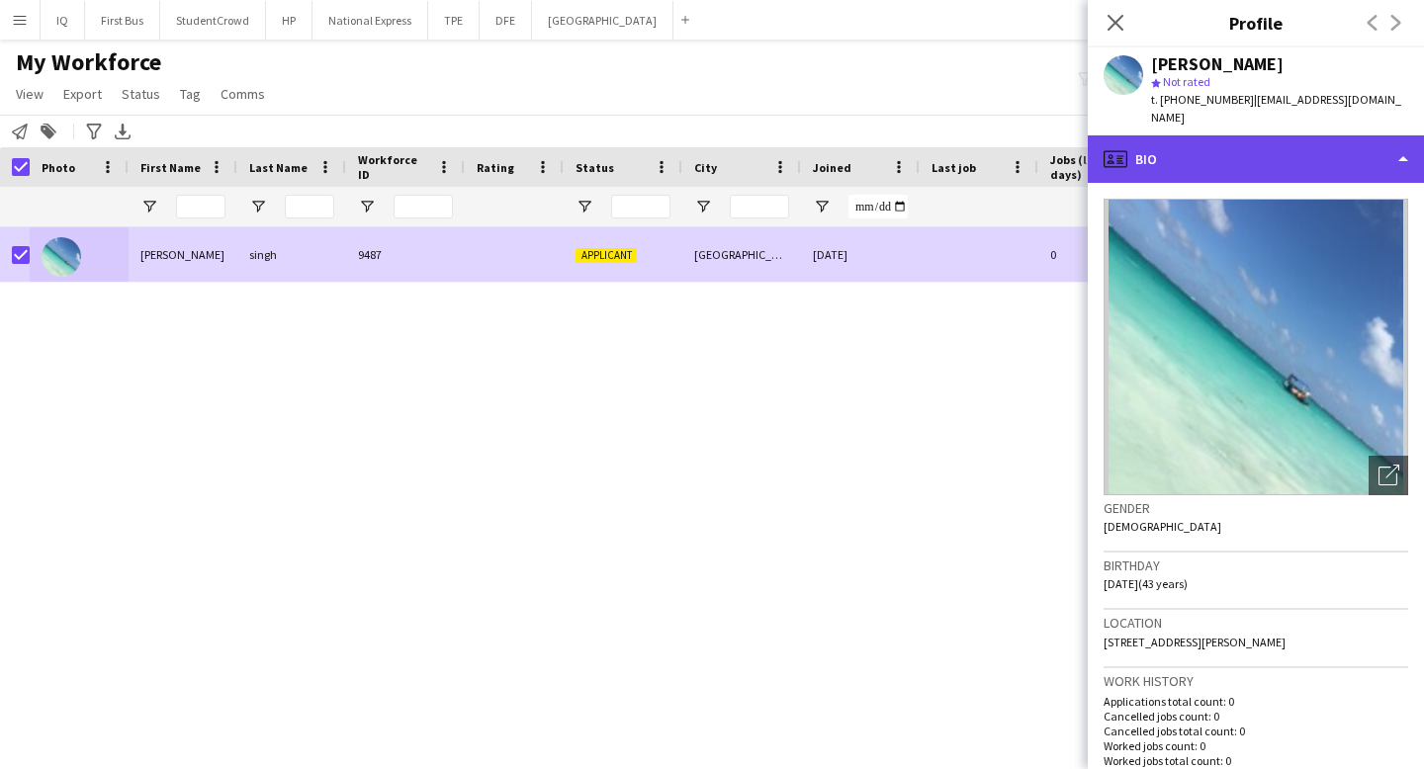
click at [1247, 157] on div "profile Bio" at bounding box center [1256, 158] width 336 height 47
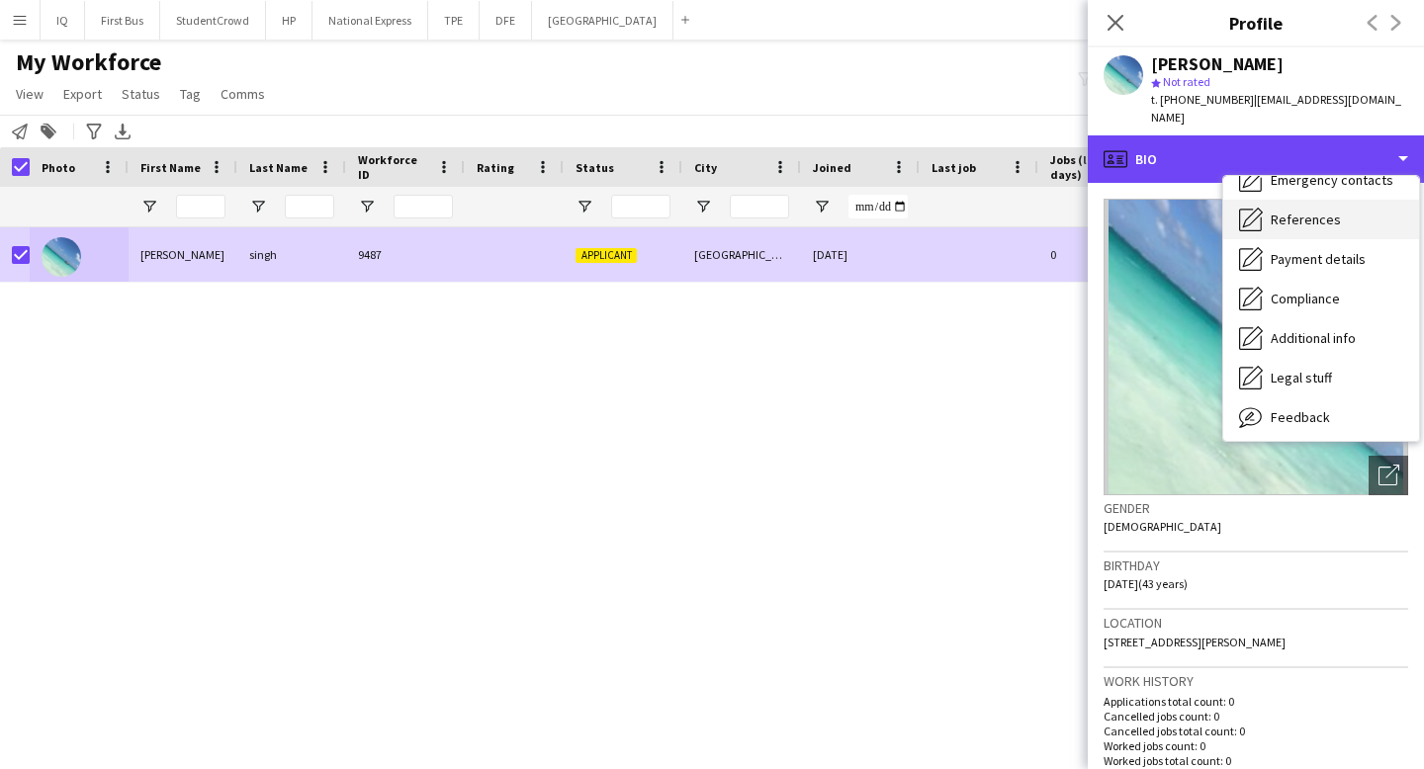
scroll to position [225, 0]
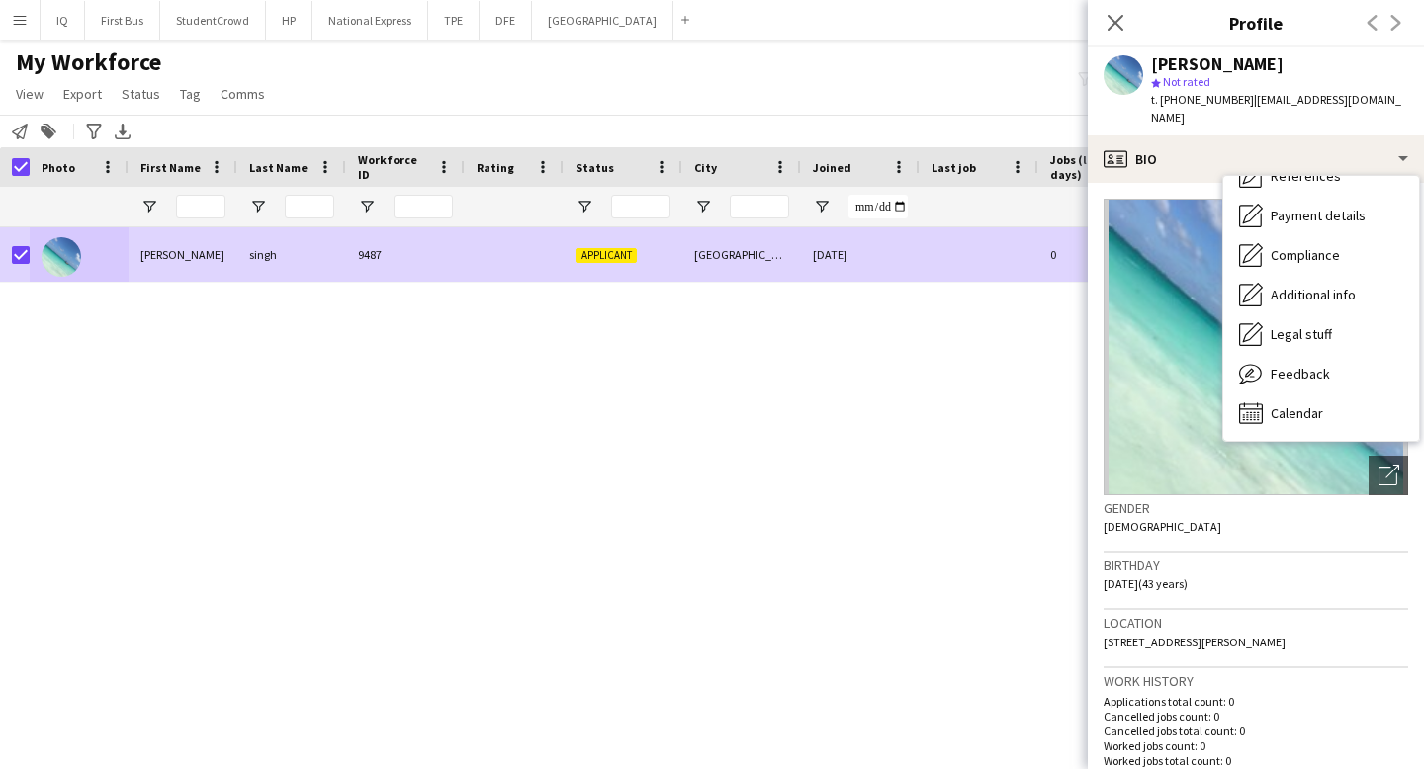
click at [755, 693] on div "[PERSON_NAME] 9487 Applicant Manchester [DATE] 0 [EMAIL_ADDRESS][DOMAIN_NAME] […" at bounding box center [682, 480] width 1365 height 507
